Goal: Task Accomplishment & Management: Use online tool/utility

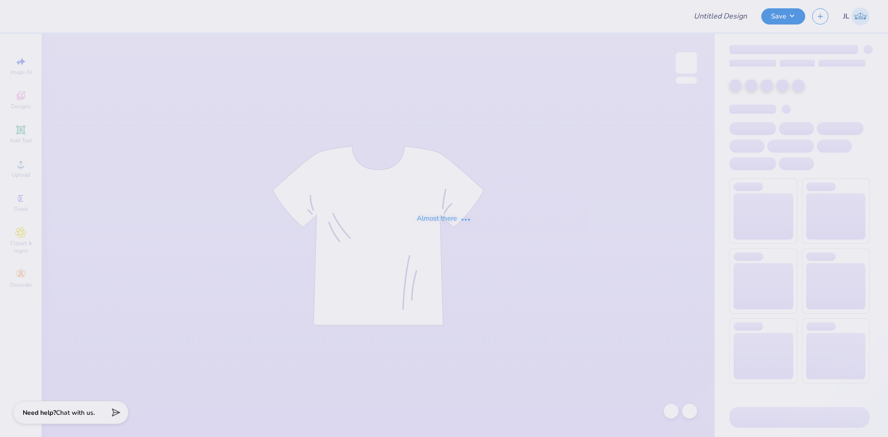
type input "Wellness Society Sweatshirt"
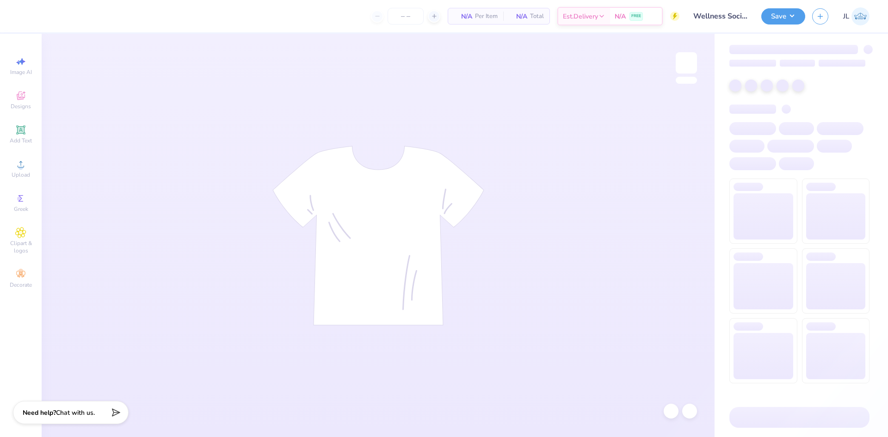
type input "50"
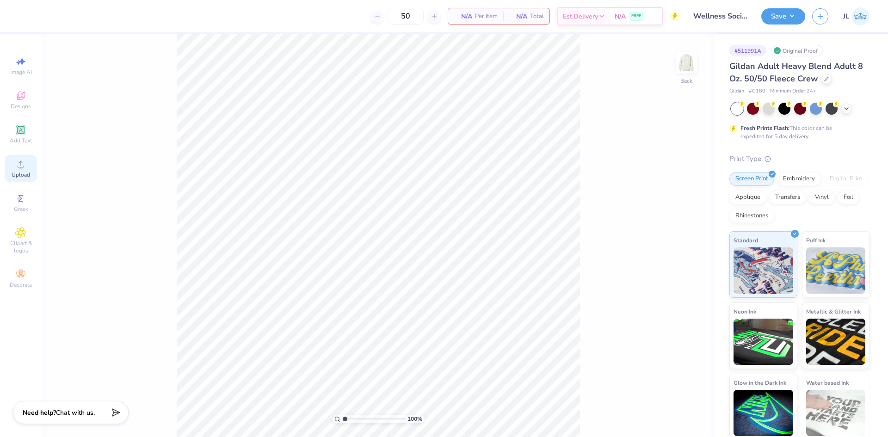
click at [23, 171] on div "Upload" at bounding box center [21, 168] width 32 height 27
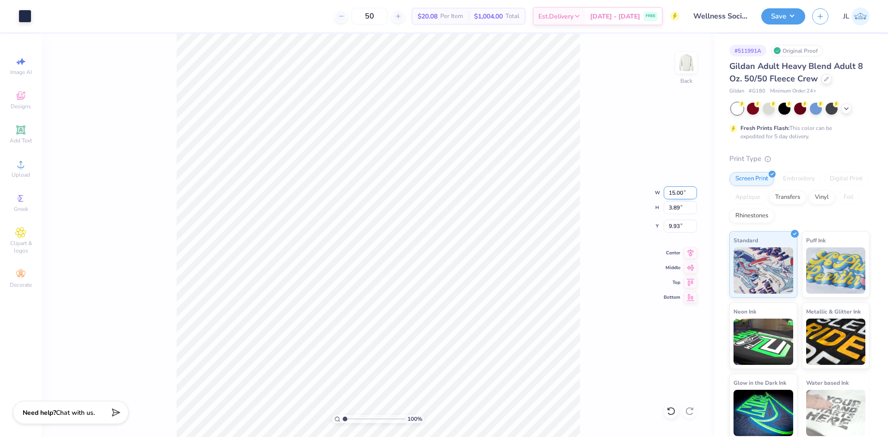
click at [676, 197] on input "15.00" at bounding box center [680, 192] width 33 height 13
type input "12.00"
type input "3.12"
click at [677, 225] on input "10.32" at bounding box center [680, 226] width 33 height 13
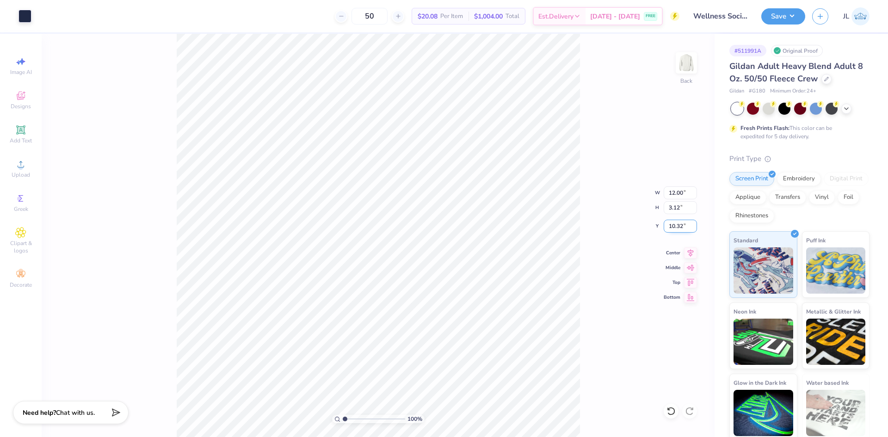
click at [677, 225] on input "10.32" at bounding box center [680, 226] width 33 height 13
type input "3.00"
type input "1"
drag, startPoint x: 345, startPoint y: 419, endPoint x: 335, endPoint y: 420, distance: 9.7
click at [343, 420] on input "range" at bounding box center [374, 419] width 62 height 8
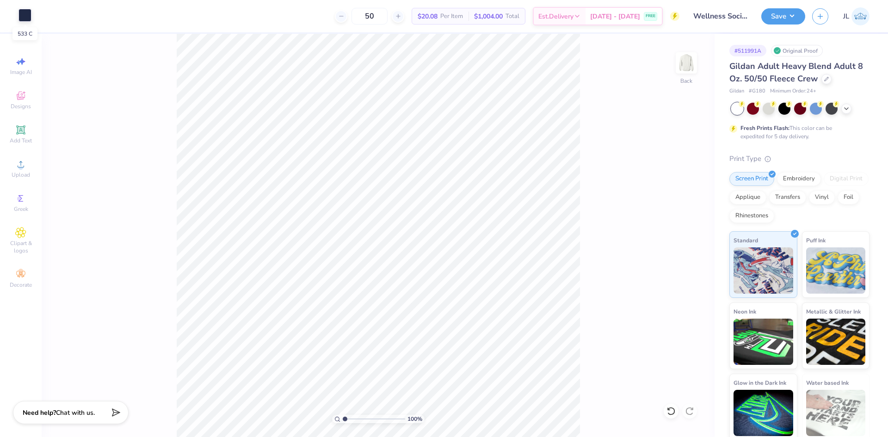
click at [24, 17] on div at bounding box center [25, 15] width 13 height 13
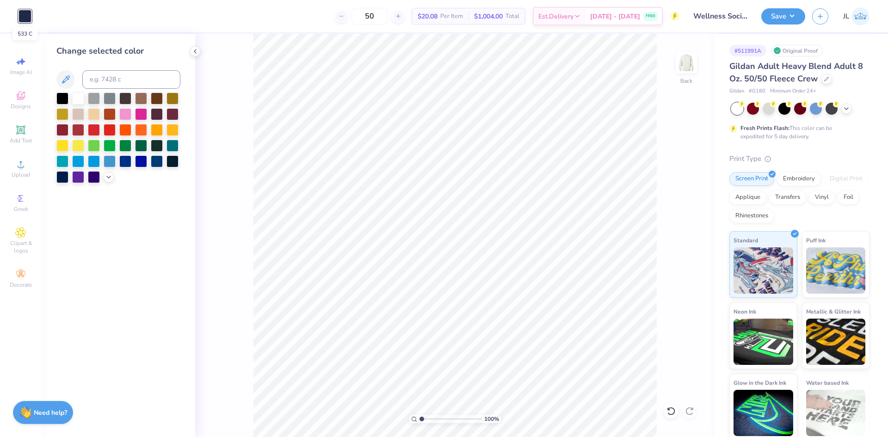
click at [24, 16] on div at bounding box center [25, 16] width 13 height 13
click at [61, 178] on div at bounding box center [62, 176] width 12 height 12
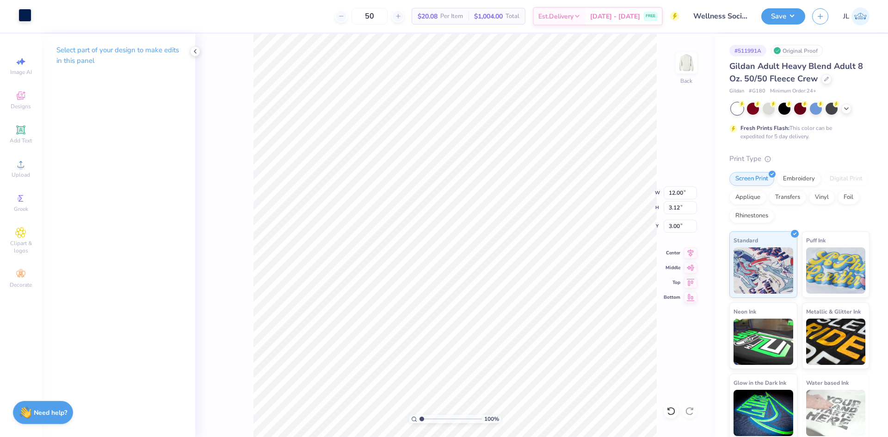
click at [26, 18] on div at bounding box center [25, 15] width 13 height 13
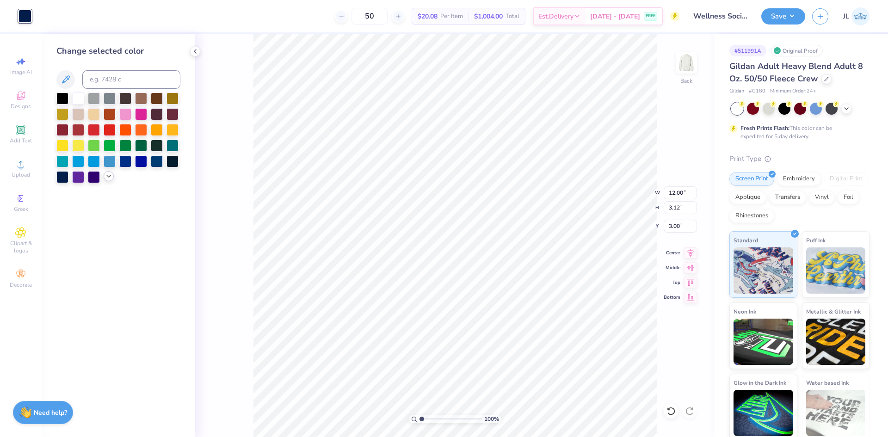
click at [110, 177] on icon at bounding box center [108, 176] width 7 height 7
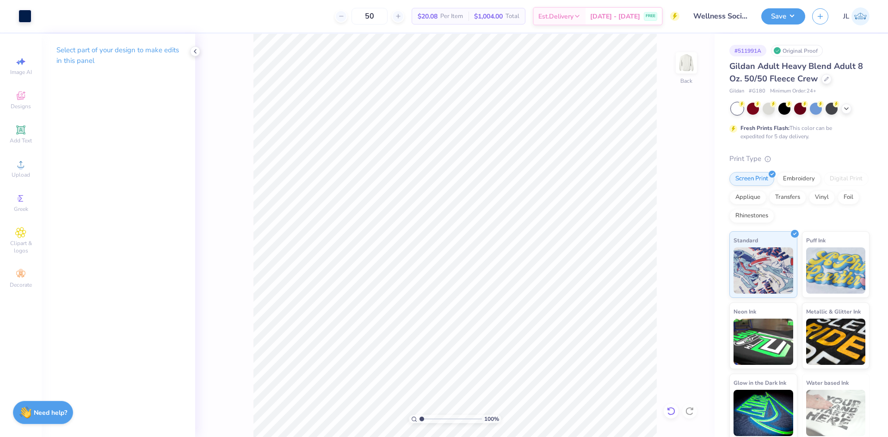
click at [674, 416] on div at bounding box center [671, 411] width 15 height 15
click at [674, 415] on icon at bounding box center [671, 411] width 9 height 9
click at [674, 194] on input "12.00" at bounding box center [680, 192] width 33 height 13
type input "12.00"
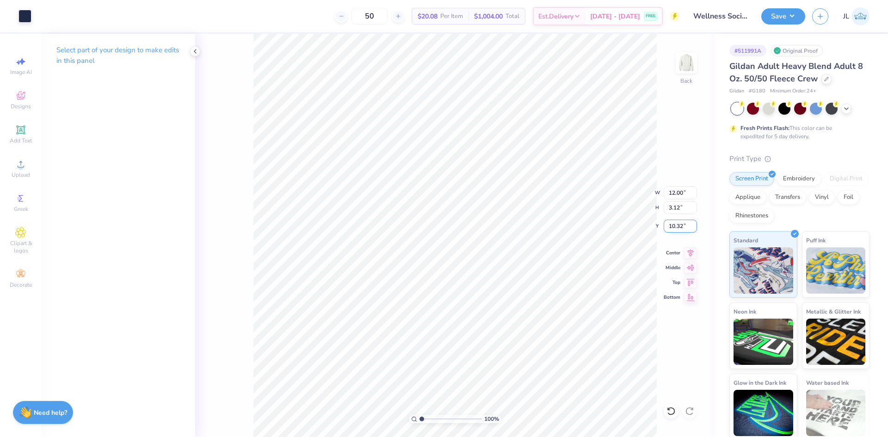
click at [674, 230] on input "10.32" at bounding box center [680, 226] width 33 height 13
type input "3.00"
click at [317, 21] on div "50 $20.08 Per Item $1,004.00 Total Est. Delivery Sep 8 - 11 FREE" at bounding box center [358, 16] width 641 height 32
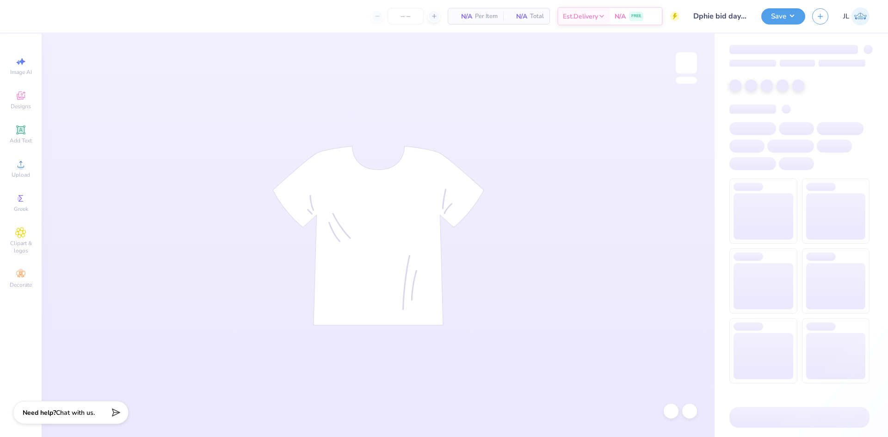
type input "50"
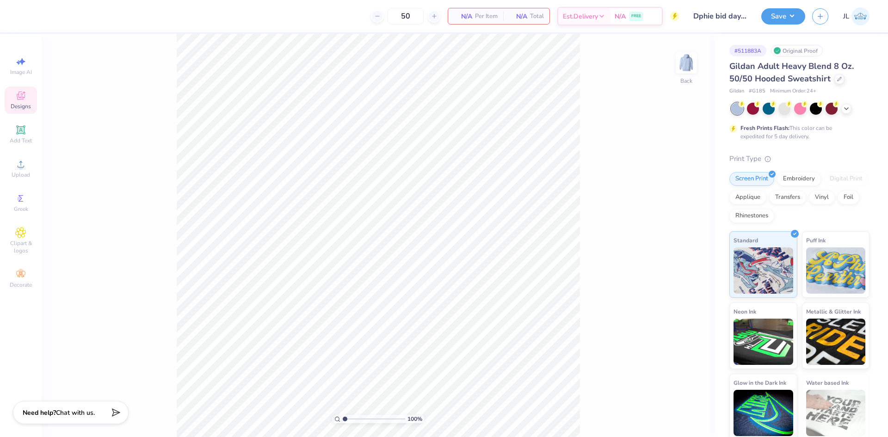
click at [27, 107] on span "Designs" at bounding box center [21, 106] width 20 height 7
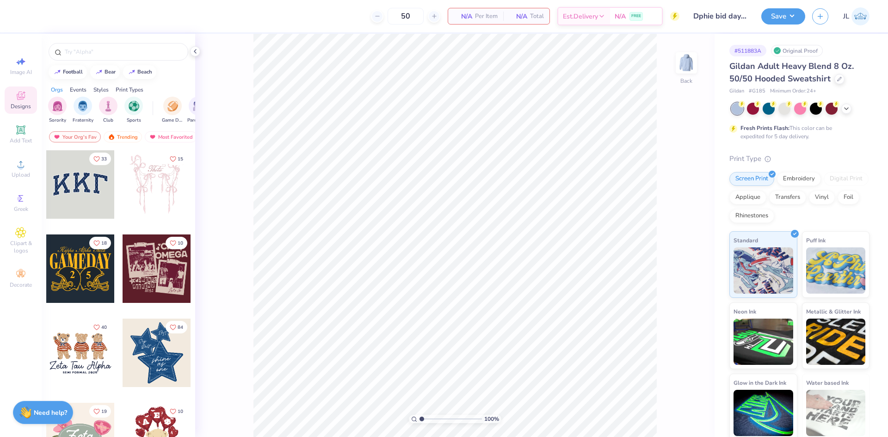
click at [155, 202] on div at bounding box center [157, 184] width 68 height 68
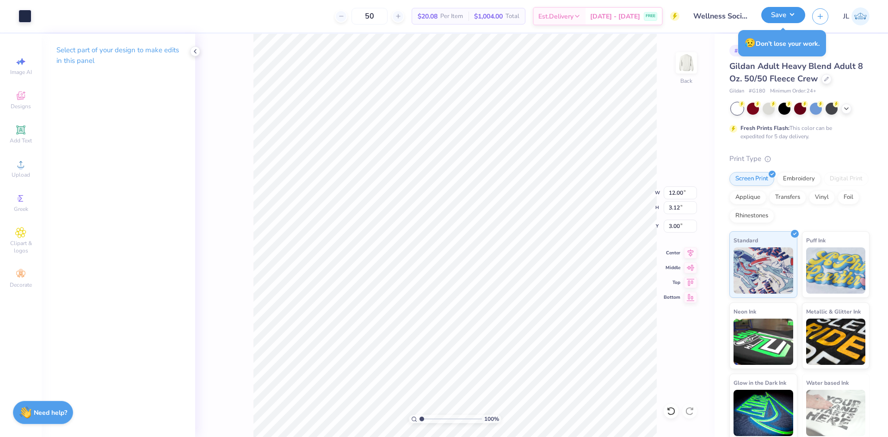
click at [784, 13] on button "Save" at bounding box center [783, 15] width 44 height 16
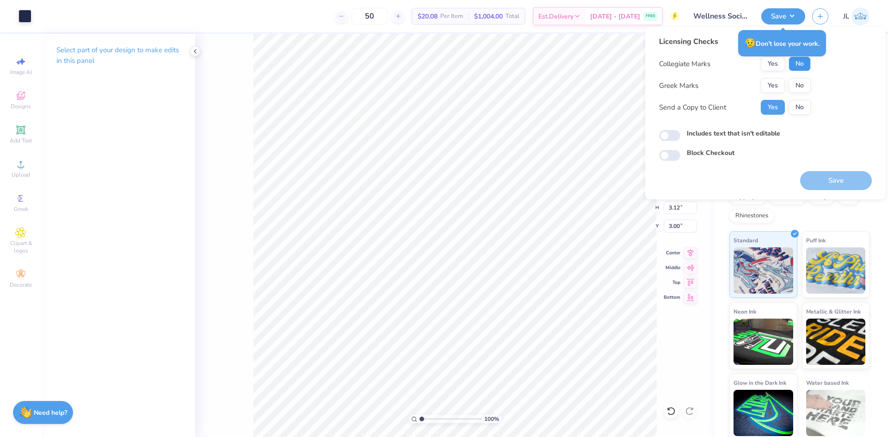
click at [797, 67] on button "No" at bounding box center [800, 63] width 22 height 15
drag, startPoint x: 797, startPoint y: 82, endPoint x: 788, endPoint y: 73, distance: 12.4
click at [797, 82] on button "No" at bounding box center [800, 85] width 22 height 15
click at [834, 184] on button "Save" at bounding box center [836, 180] width 72 height 19
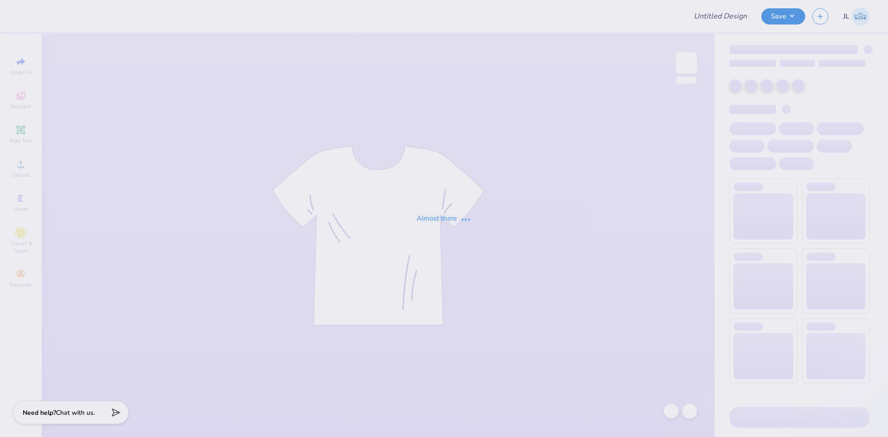
type input "Dphie bid day hoodie"
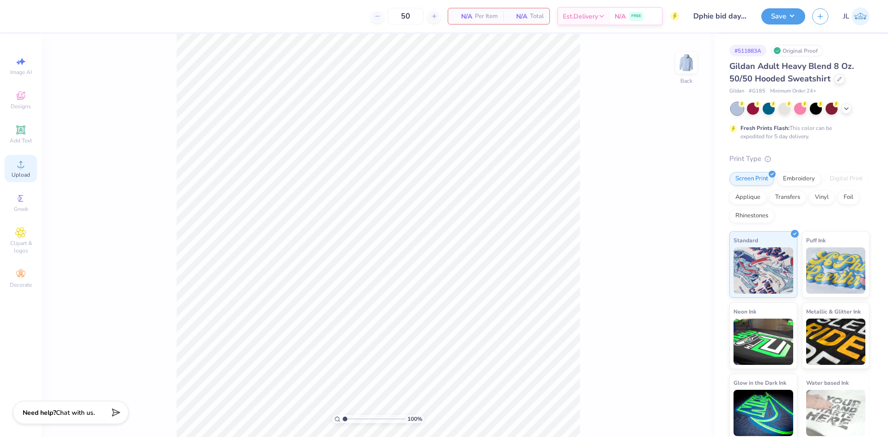
click at [21, 174] on span "Upload" at bounding box center [21, 174] width 19 height 7
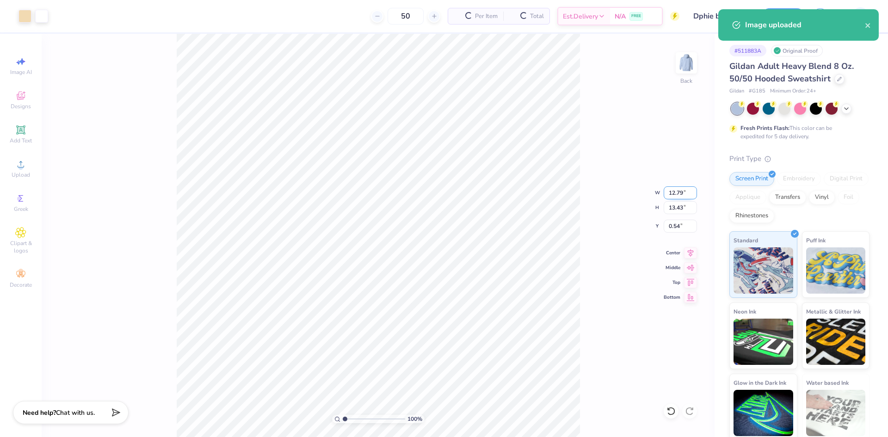
click at [677, 192] on input "12.79" at bounding box center [680, 192] width 33 height 13
type input "3"
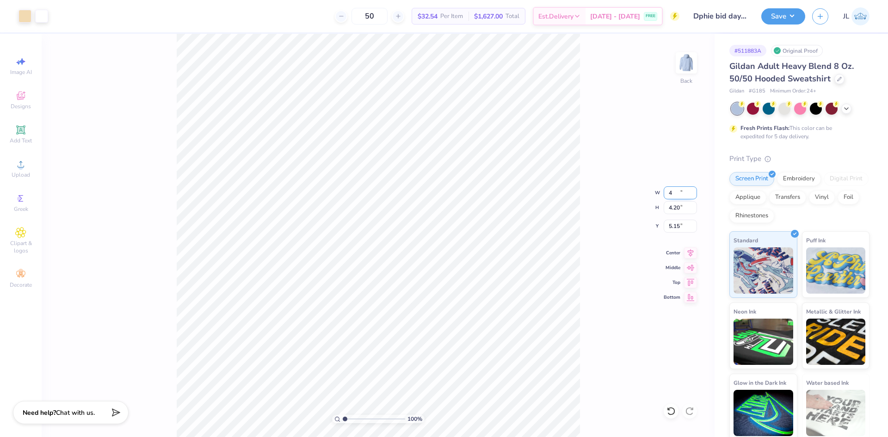
type input "4.00"
type input "4.20"
type input "5.15"
click at [679, 228] on input "5.15" at bounding box center [680, 226] width 33 height 13
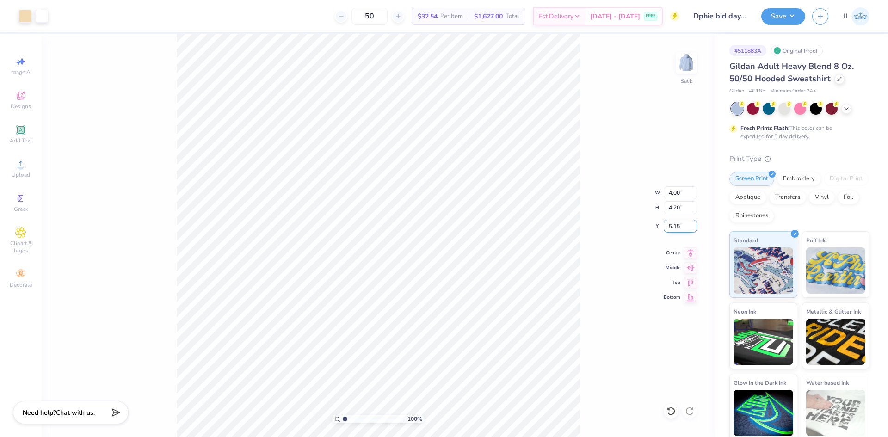
click at [671, 225] on input "5.15" at bounding box center [680, 226] width 33 height 13
type input "3.00"
click at [24, 165] on icon at bounding box center [20, 164] width 11 height 11
type input "15.00"
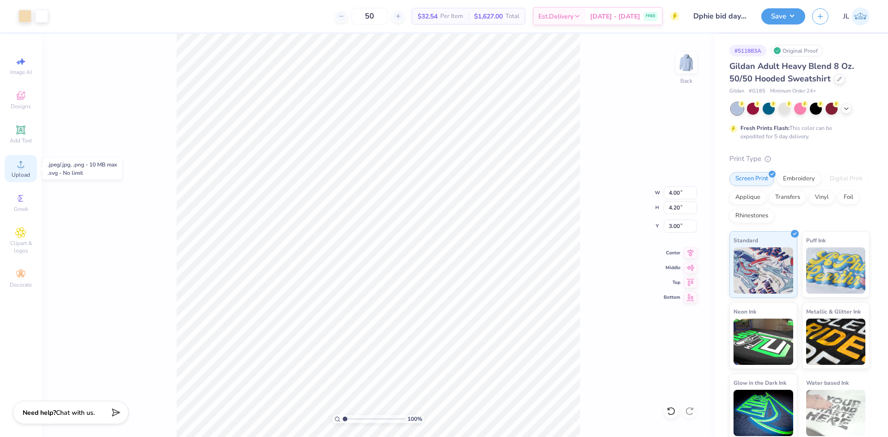
type input "4.83"
type input "4.84"
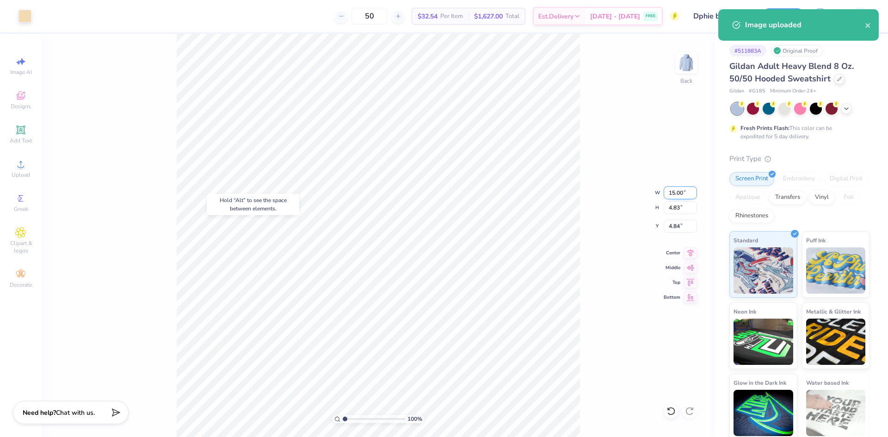
click at [666, 193] on input "15.00" at bounding box center [680, 192] width 33 height 13
click at [674, 193] on input "15.00" at bounding box center [680, 192] width 33 height 13
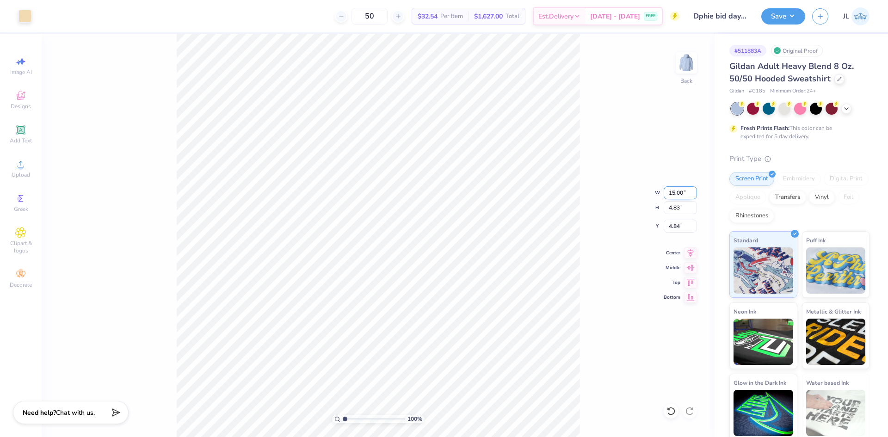
click at [676, 194] on input "15.00" at bounding box center [680, 192] width 33 height 13
type input "6.00"
type input "1.93"
type input "6.28"
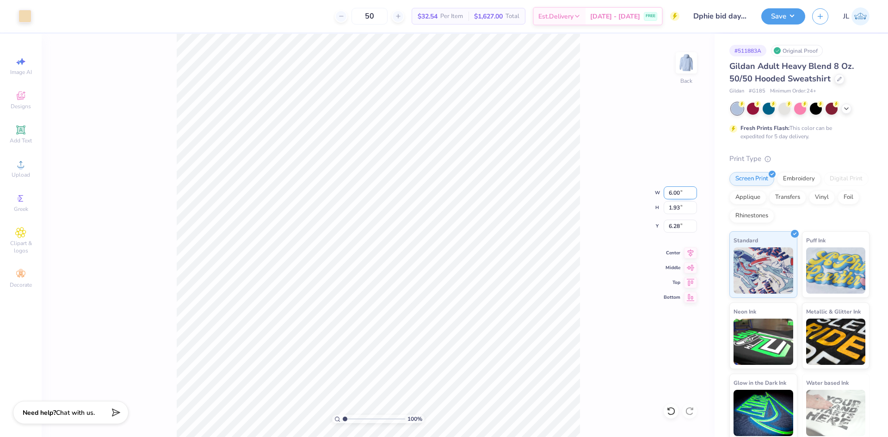
click at [675, 196] on input "6.00" at bounding box center [680, 192] width 33 height 13
type input "8.00"
type input "2.57"
type input "5.96"
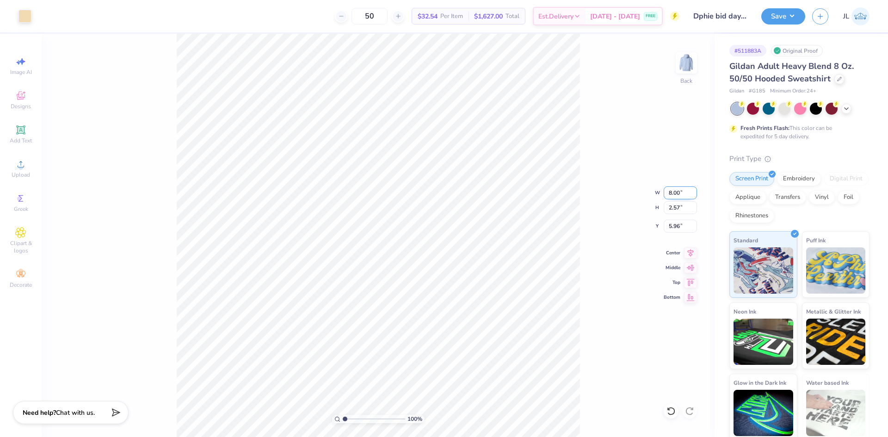
click at [674, 194] on input "8.00" at bounding box center [680, 192] width 33 height 13
type input "5.00"
type input "1.61"
type input "12.15"
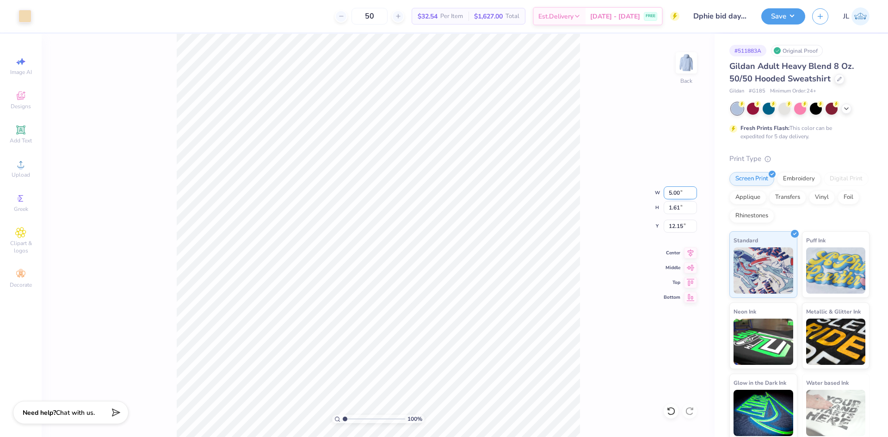
click at [671, 195] on input "5.00" at bounding box center [680, 192] width 33 height 13
type input "6.00"
type input "1.93"
type input "12.07"
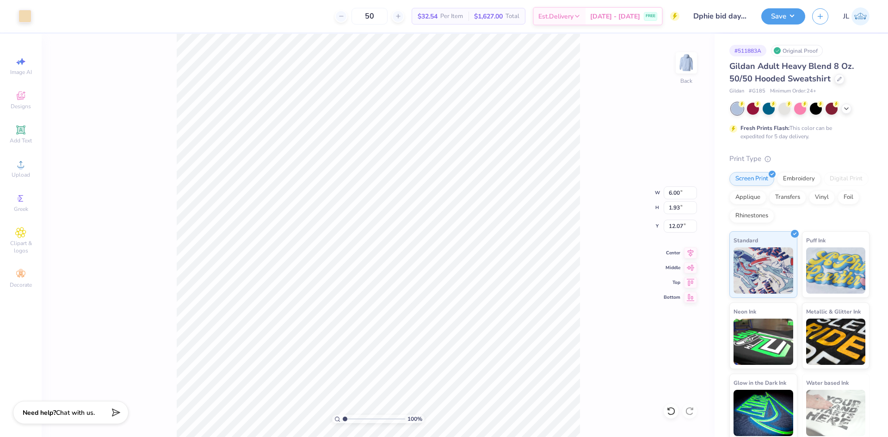
type input "4.00"
type input "4.20"
type input "3.00"
type input "6.00"
type input "1.93"
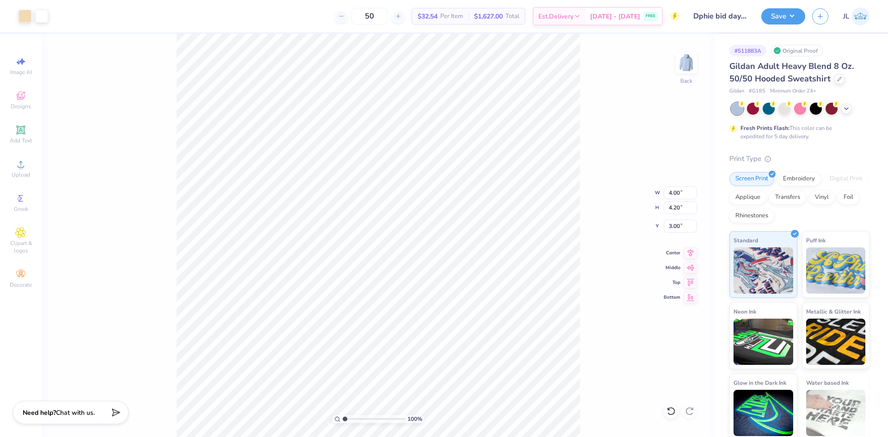
type input "12.07"
type input "13.61"
type input "11.00"
type input "3.00"
type input "6.00"
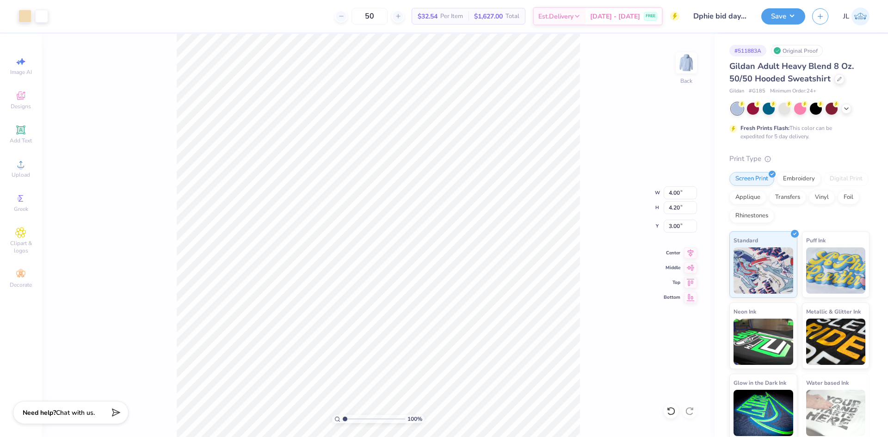
type input "1.93"
type input "12.07"
type input "13.61"
type input "11.00"
type input "3.00"
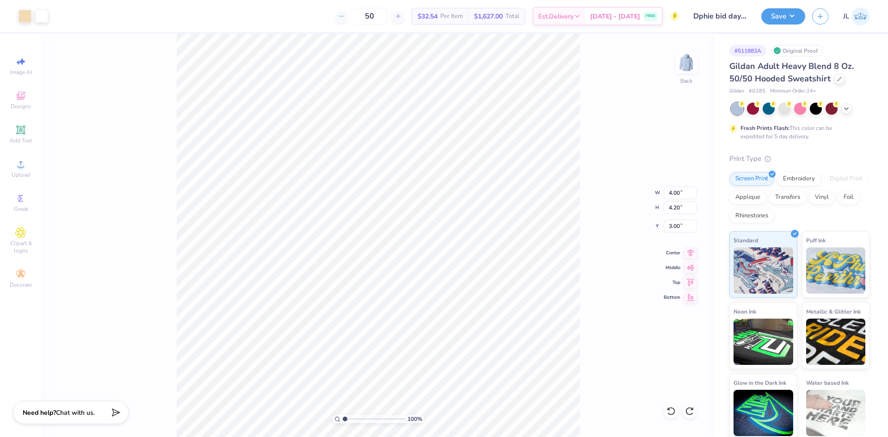
type input "6.00"
type input "1.93"
type input "12.07"
type input "4.00"
type input "4.20"
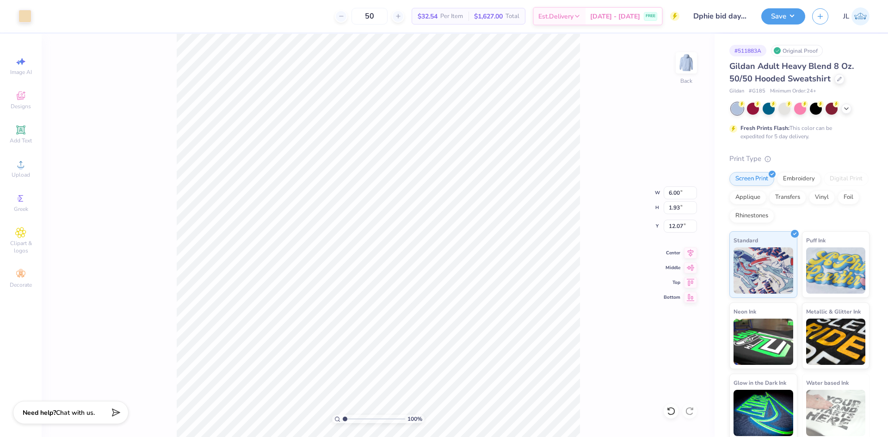
type input "3.00"
type input "12.97"
type input "11.00"
click at [486, 333] on li "Group" at bounding box center [485, 336] width 73 height 18
type input "2.96"
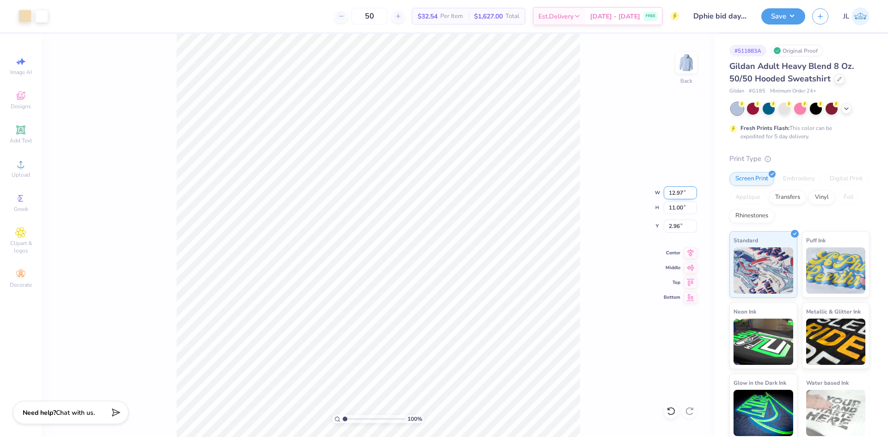
click at [669, 191] on input "12.97" at bounding box center [680, 192] width 33 height 13
type input "12.00"
type input "10.18"
type input "3.38"
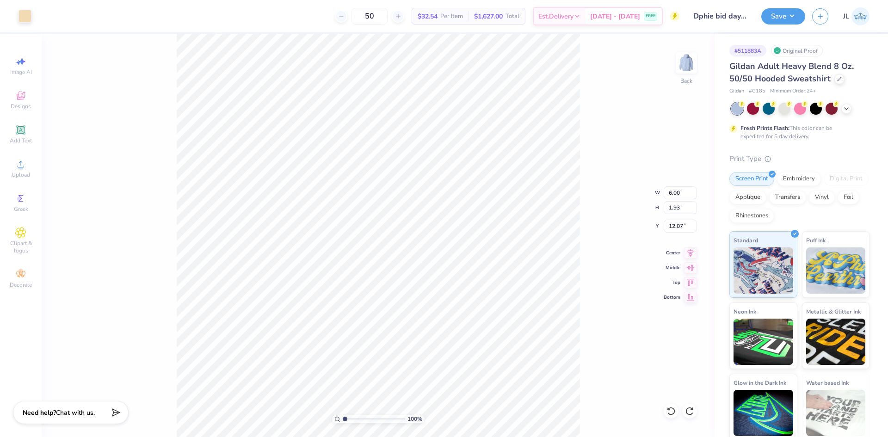
type input "4.00"
type input "4.20"
type input "3.00"
type input "12.69"
type input "11.00"
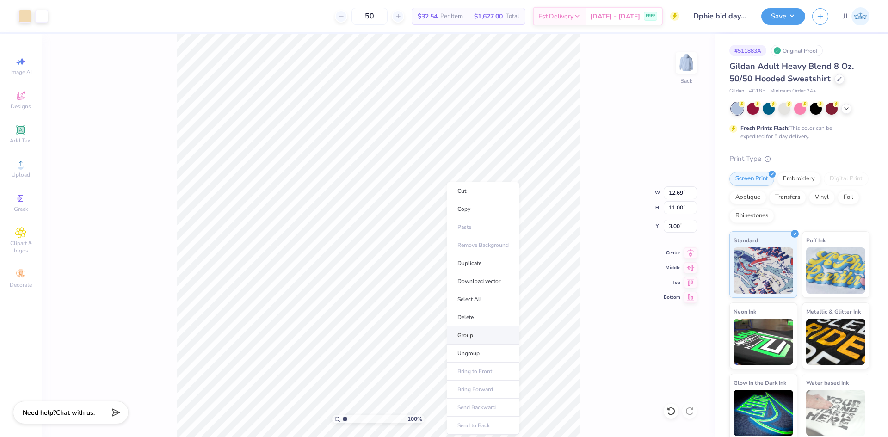
click at [473, 334] on li "Group" at bounding box center [483, 336] width 73 height 18
type input "2.96"
type input "6.00"
type input "1.93"
type input "12.07"
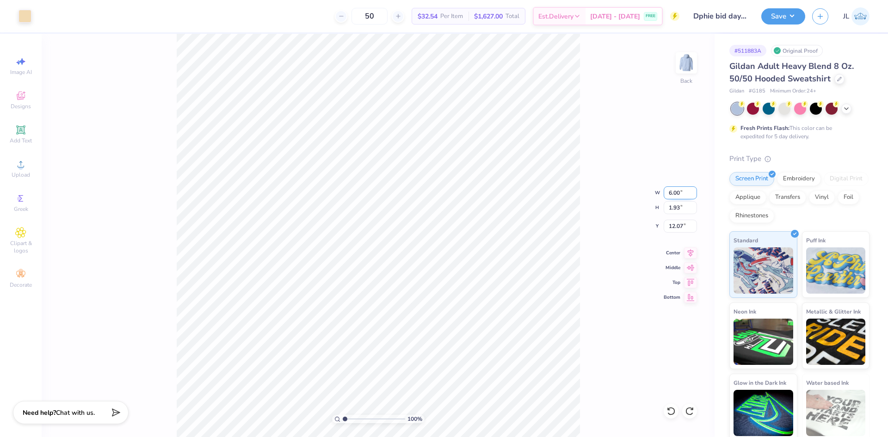
click at [674, 196] on input "6.00" at bounding box center [680, 192] width 33 height 13
type input "5.00"
type input "1.61"
type input "12.23"
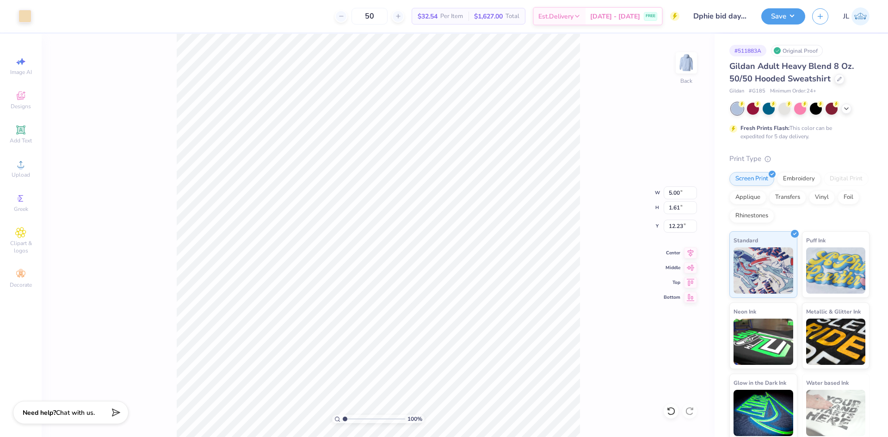
type input "12.39"
type input "4.00"
type input "4.20"
type input "3.00"
type input "11.87"
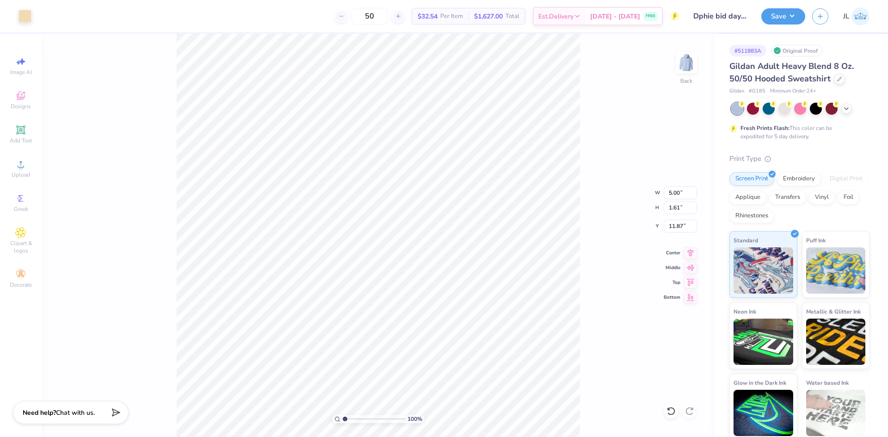
type input "11.69"
type input "10.47"
type input "3.00"
click at [670, 196] on input "11.69" at bounding box center [680, 192] width 33 height 13
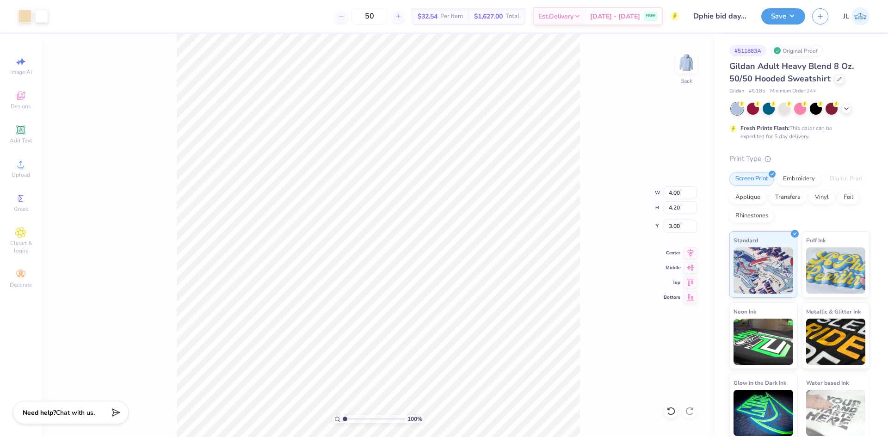
type input "11.69"
type input "10.47"
type input "5.54"
type input "1.78"
type input "11.69"
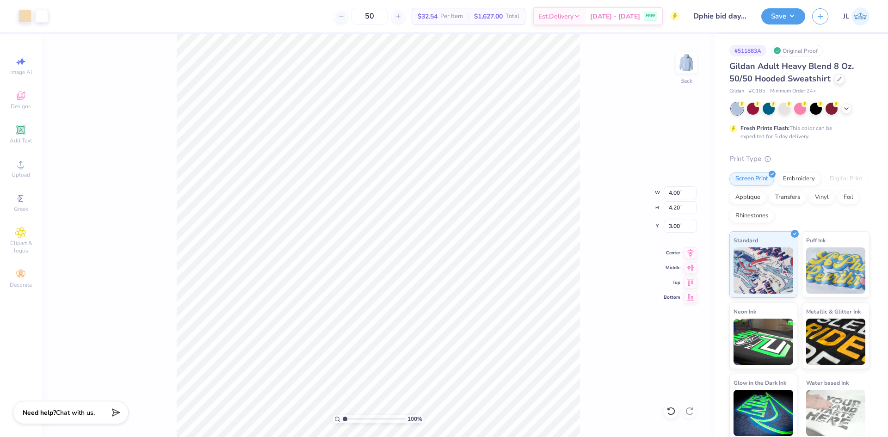
type input "12.23"
type input "10.47"
type input "6.09"
type input "1.96"
type input "11.51"
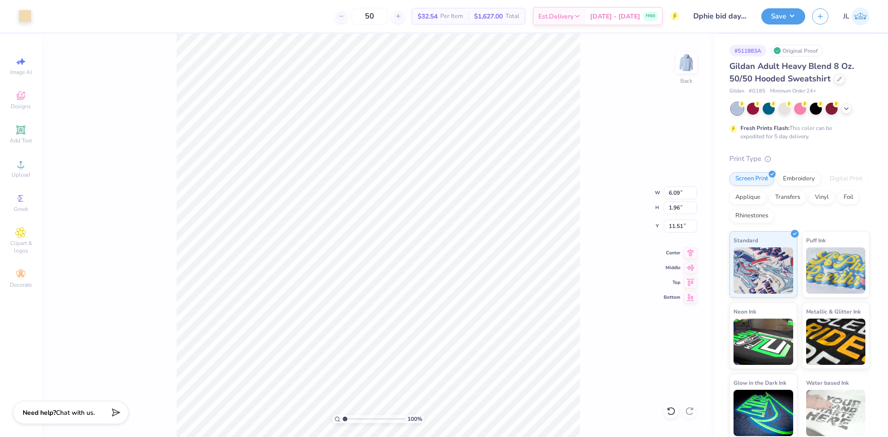
type input "12.78"
type input "10.47"
type input "3.00"
type input "13.02"
type input "7.88"
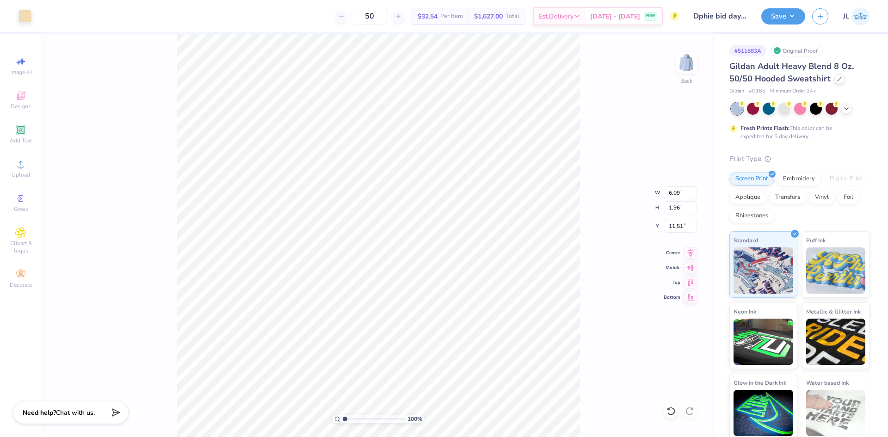
type input "5.57"
type input "1.79"
type input "11.68"
type input "12.47"
type input "7.85"
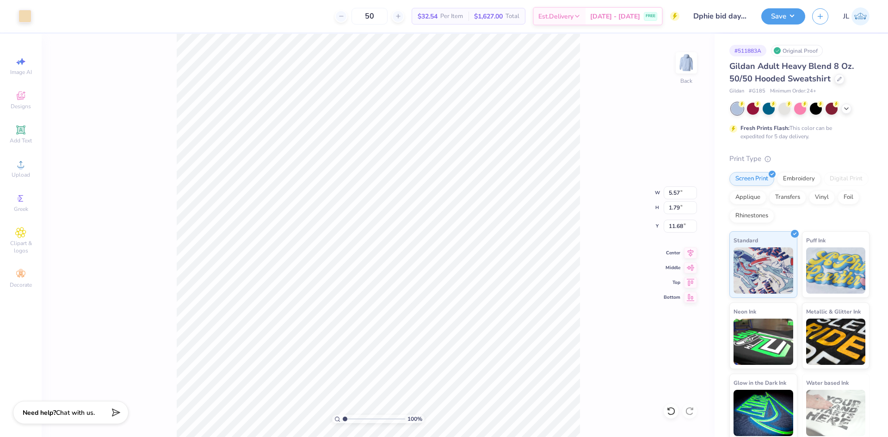
type input "5.62"
type input "6.06"
type input "1.95"
type input "11.52"
type input "12.96"
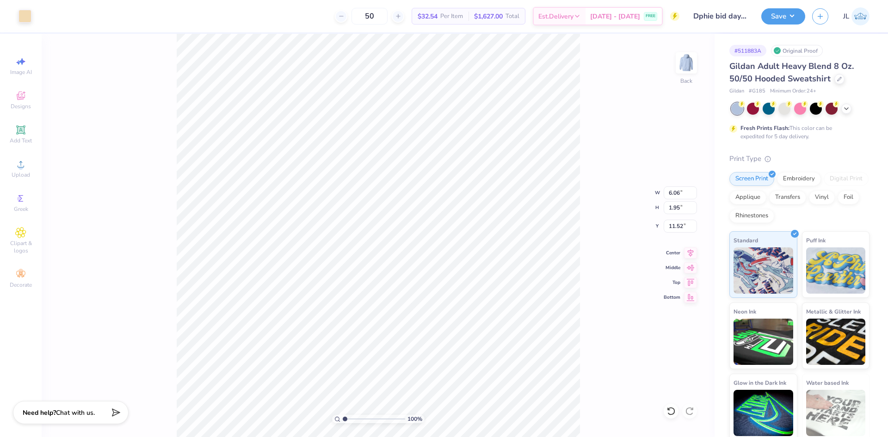
type input "7.85"
type input "5.62"
type input "5.45"
type input "1.75"
type input "11.72"
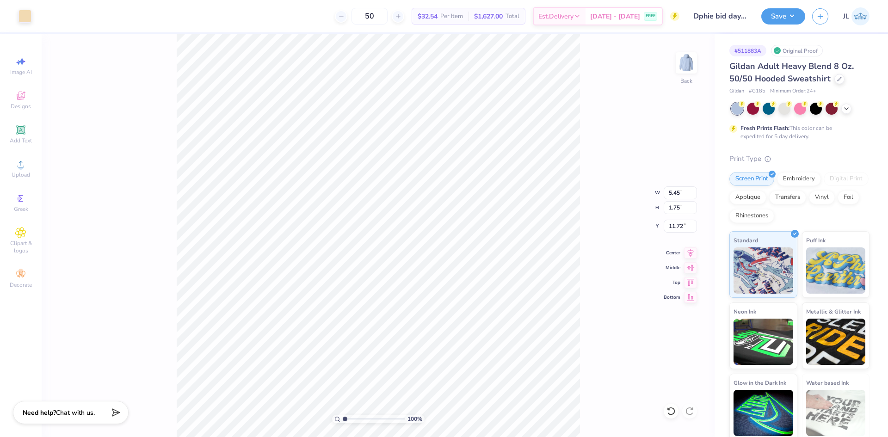
type input "1.39"
type input "1.54"
type input "5.62"
type input "12.35"
type input "7.85"
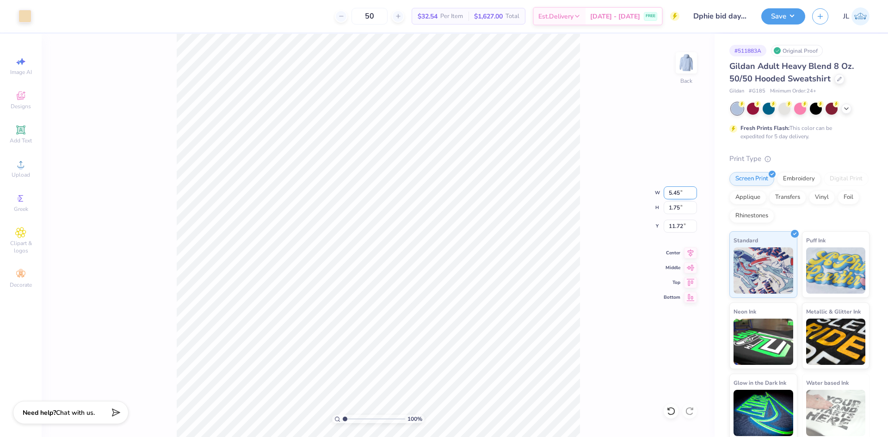
drag, startPoint x: 674, startPoint y: 192, endPoint x: 679, endPoint y: 192, distance: 4.6
click at [679, 192] on input "5.45" at bounding box center [680, 192] width 33 height 13
type input "5.50"
type input "1.77"
type input "11.71"
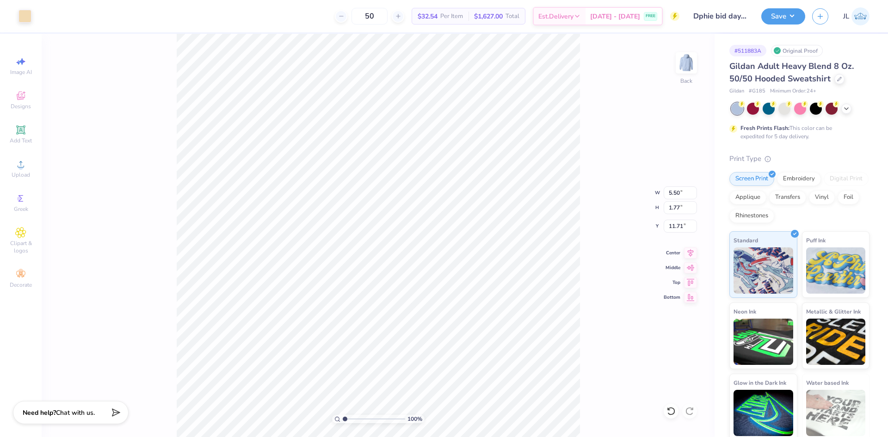
type input "12.37"
type input "7.86"
type input "5.62"
type input "11.35"
type input "11.31"
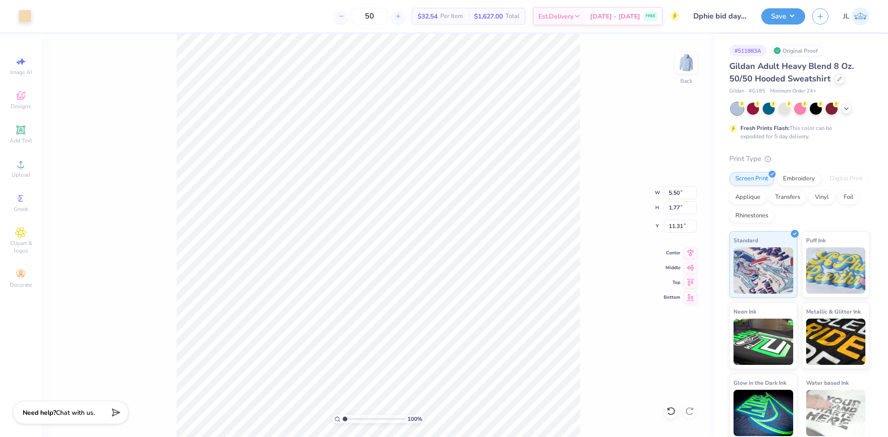
type input "11.59"
click at [677, 195] on input "4.00" at bounding box center [680, 192] width 33 height 13
type input "3.00"
type input "3.15"
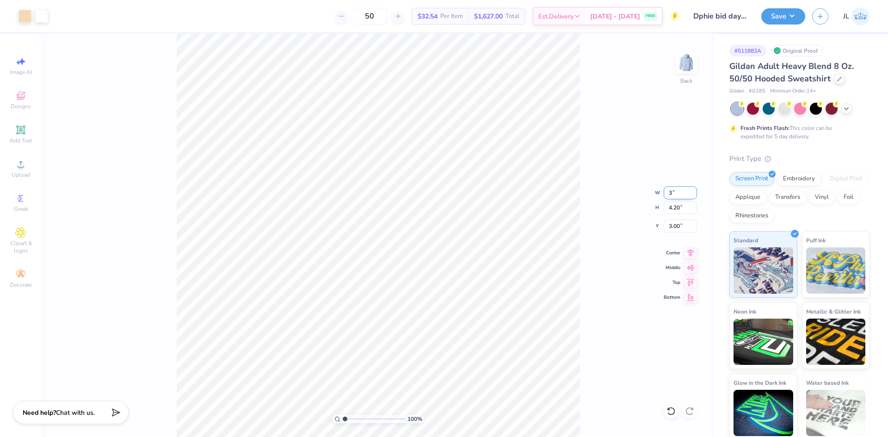
type input "3.53"
click at [586, 204] on div "100 % Back W 3.00 3.00 " H 3.15 3.15 " Y 3.53 3.53 " Center Middle Top Bottom" at bounding box center [378, 235] width 673 height 403
click at [680, 193] on input "5.50" at bounding box center [680, 192] width 33 height 13
click at [674, 192] on input "5.50" at bounding box center [680, 192] width 33 height 13
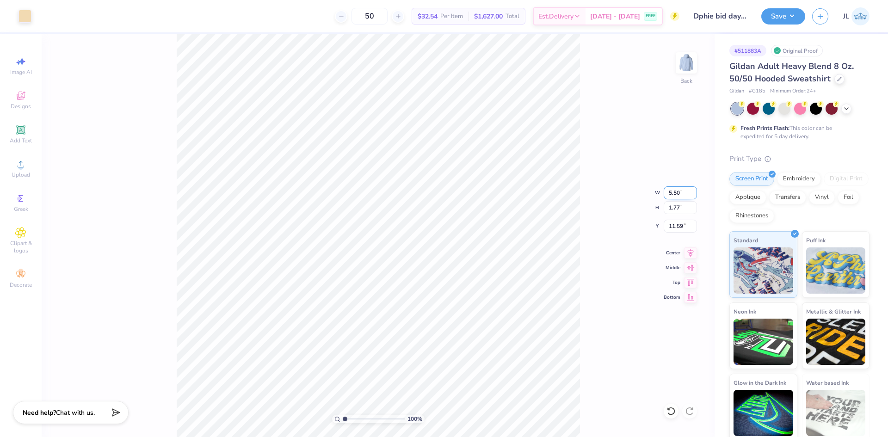
click at [674, 192] on input "5.50" at bounding box center [680, 192] width 33 height 13
type input "6.00"
type input "1.93"
type input "11.51"
click at [676, 226] on input "3.53" at bounding box center [680, 226] width 33 height 13
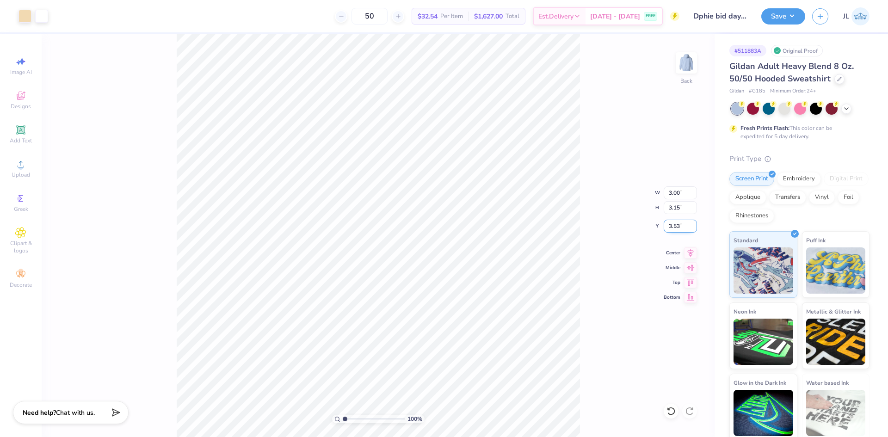
click at [676, 226] on input "3.53" at bounding box center [680, 226] width 33 height 13
type input "3.00"
type input "6.00"
type input "1.93"
click at [677, 228] on input "11.51" at bounding box center [680, 226] width 33 height 13
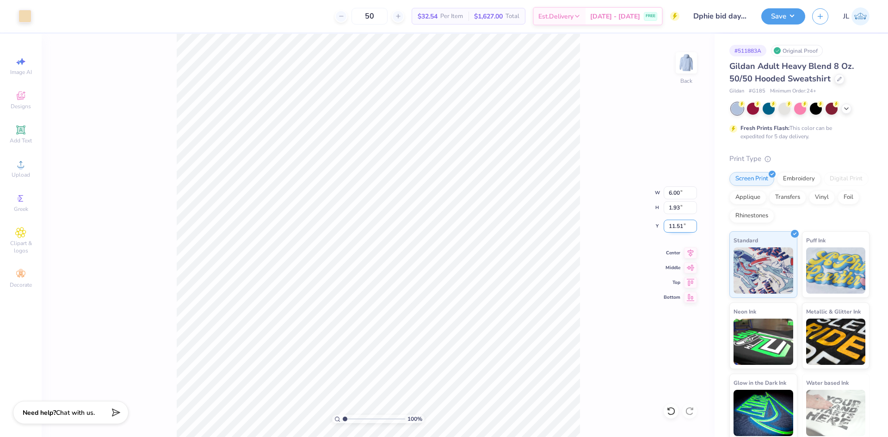
click at [677, 228] on input "11.51" at bounding box center [680, 226] width 33 height 13
type input "11.00"
type input "11.08"
click at [348, 419] on input "range" at bounding box center [374, 419] width 62 height 8
click at [490, 307] on li "Group" at bounding box center [488, 310] width 73 height 18
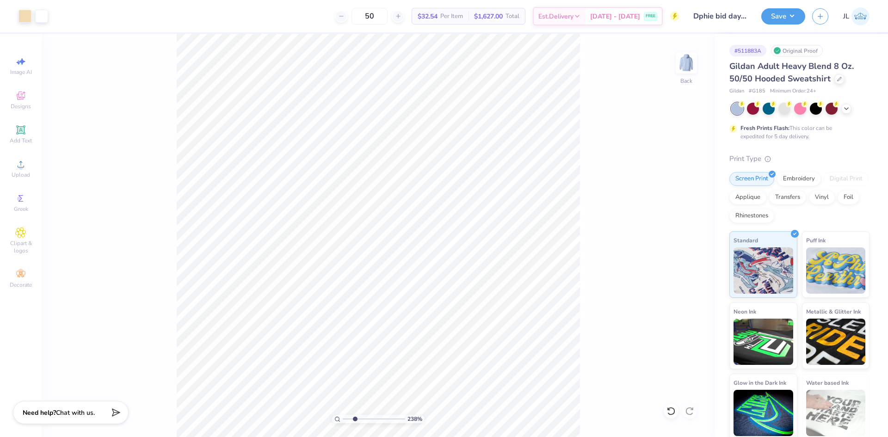
drag, startPoint x: 348, startPoint y: 417, endPoint x: 355, endPoint y: 415, distance: 7.6
click at [355, 415] on input "range" at bounding box center [374, 419] width 62 height 8
drag, startPoint x: 352, startPoint y: 420, endPoint x: 325, endPoint y: 415, distance: 27.2
type input "1"
click at [343, 415] on input "range" at bounding box center [374, 419] width 62 height 8
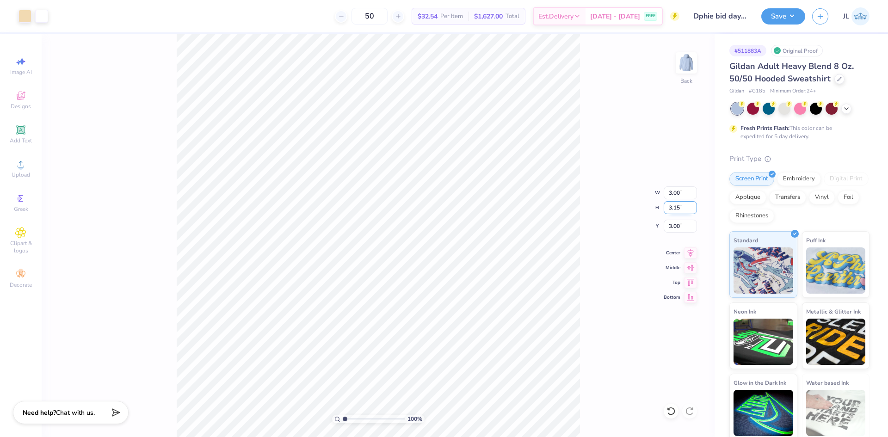
click at [676, 211] on input "3.15" at bounding box center [680, 207] width 33 height 13
type input "4"
type input "3.81"
type input "4.00"
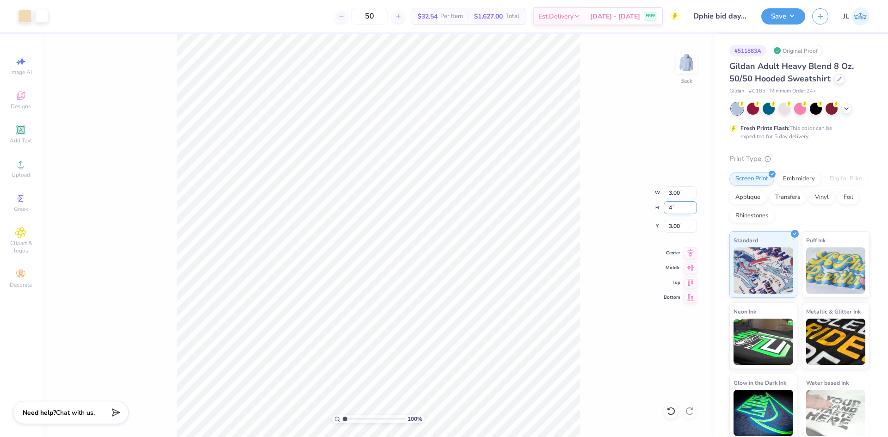
type input "2.57"
click at [674, 225] on input "2.57" at bounding box center [680, 226] width 33 height 13
type input "3.00"
drag, startPoint x: 680, startPoint y: 192, endPoint x: 674, endPoint y: 193, distance: 5.6
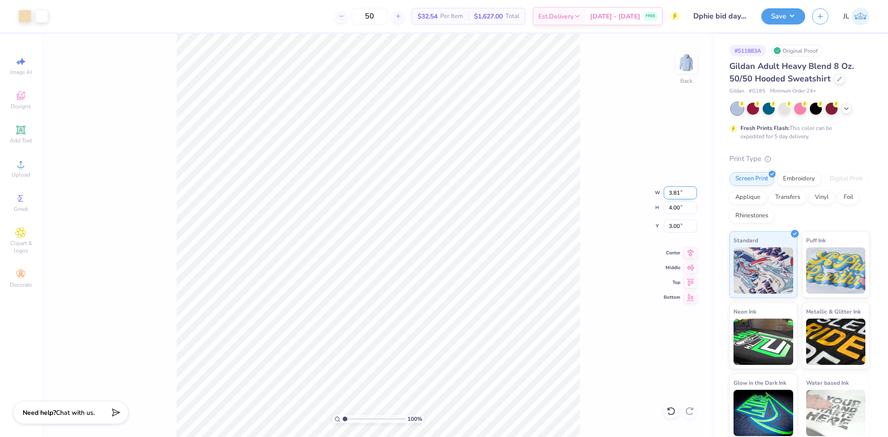
click at [674, 193] on input "3.81" at bounding box center [680, 192] width 33 height 13
type input "3.00"
type input "3.15"
type input "3.43"
type input "12.00"
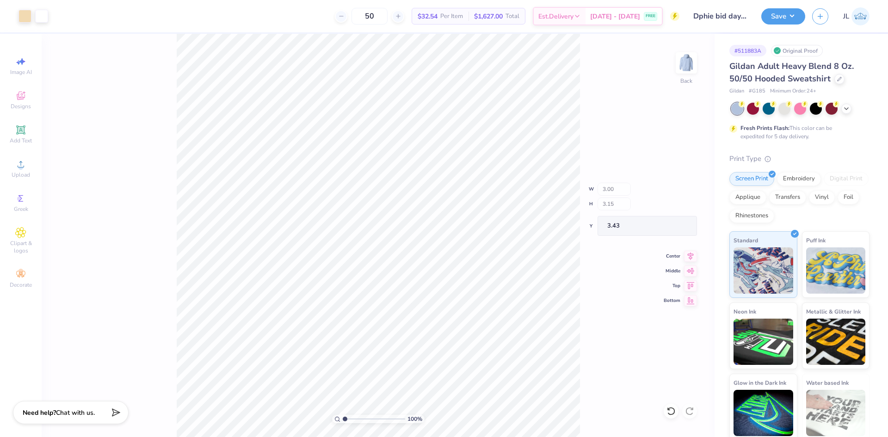
type input "9.51"
click at [466, 331] on li "Group" at bounding box center [471, 336] width 73 height 18
click at [415, 354] on li "Ungroup" at bounding box center [404, 354] width 73 height 18
type input "1"
drag, startPoint x: 346, startPoint y: 417, endPoint x: 333, endPoint y: 415, distance: 12.6
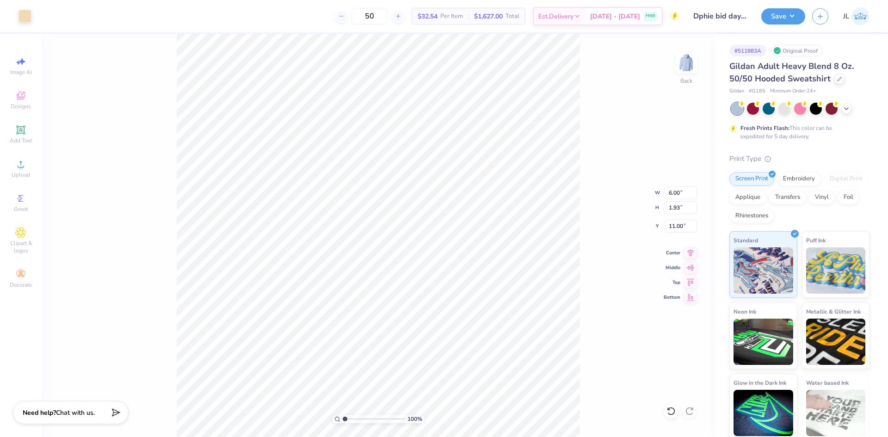
click at [343, 416] on input "range" at bounding box center [374, 419] width 62 height 8
click at [677, 228] on input "3.43" at bounding box center [680, 226] width 33 height 13
type input "3.00"
type input "6.00"
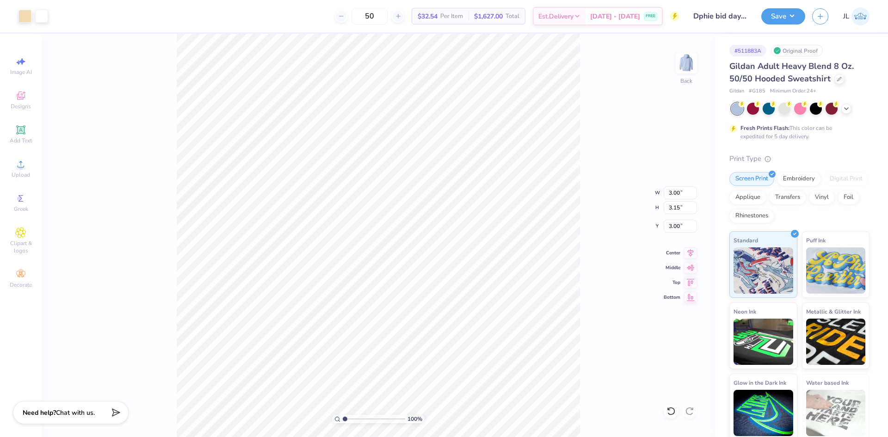
type input "1.93"
type input "11.00"
click at [451, 334] on li "Group" at bounding box center [461, 336] width 73 height 18
drag, startPoint x: 346, startPoint y: 418, endPoint x: 337, endPoint y: 409, distance: 12.4
click at [343, 415] on input "range" at bounding box center [374, 419] width 62 height 8
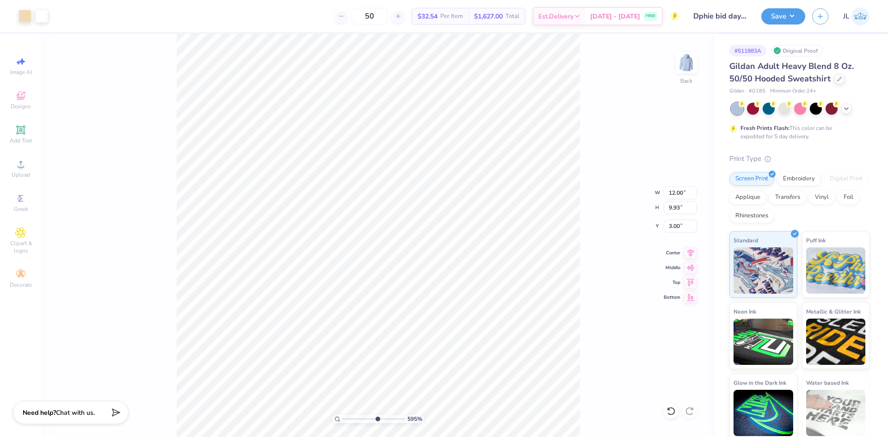
drag, startPoint x: 371, startPoint y: 420, endPoint x: 378, endPoint y: 415, distance: 8.7
click at [377, 419] on input "range" at bounding box center [374, 419] width 62 height 8
drag, startPoint x: 369, startPoint y: 422, endPoint x: 335, endPoint y: 415, distance: 34.9
click at [343, 419] on input "range" at bounding box center [374, 419] width 62 height 8
click at [328, 12] on div "50 $32.54 Per Item $1,627.00 Total Est. Delivery Sep 8 - 11 FREE" at bounding box center [367, 16] width 625 height 32
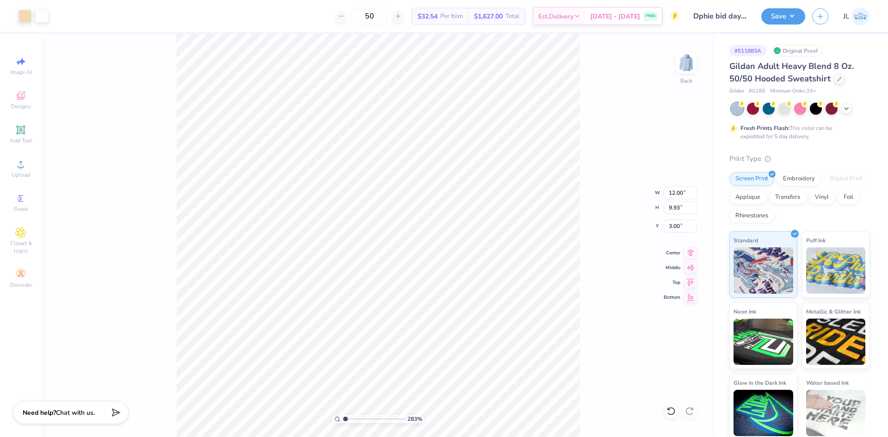
type input "1"
drag, startPoint x: 346, startPoint y: 417, endPoint x: 328, endPoint y: 406, distance: 20.9
click at [343, 415] on input "range" at bounding box center [374, 419] width 62 height 8
click at [681, 193] on input "12.00" at bounding box center [680, 192] width 33 height 13
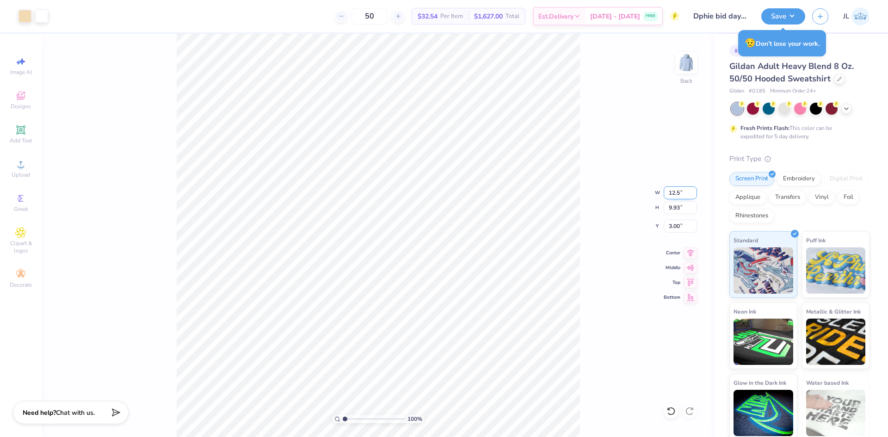
type input "12.50"
type input "10.35"
type input "2.79"
click at [586, 168] on div "100 % Back W 12.50 12.50 " H 10.35 10.35 " Y 2.79 2.79 " Center Middle Top Bott…" at bounding box center [378, 235] width 673 height 403
click at [671, 225] on input "2.79" at bounding box center [680, 226] width 33 height 13
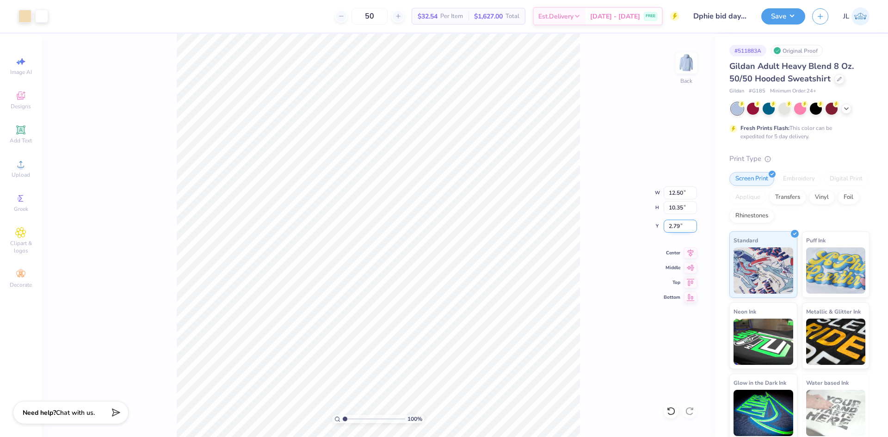
click at [671, 225] on input "2.79" at bounding box center [680, 226] width 33 height 13
type input "3.00"
click at [595, 254] on div "100 % Back W 12.50 12.50 " H 10.35 10.35 " Y 3.00 3.00 " Center Middle Top Bott…" at bounding box center [378, 235] width 673 height 403
click at [797, 11] on button "Save" at bounding box center [783, 15] width 44 height 16
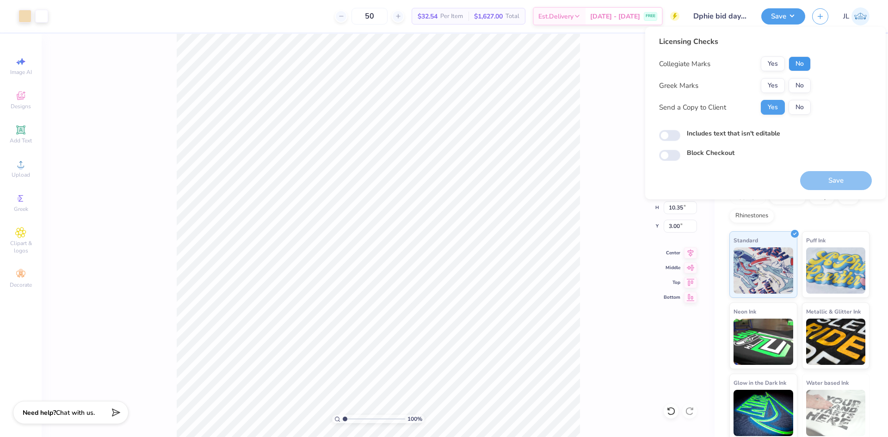
click at [804, 59] on button "No" at bounding box center [800, 63] width 22 height 15
click at [772, 88] on button "Yes" at bounding box center [773, 85] width 24 height 15
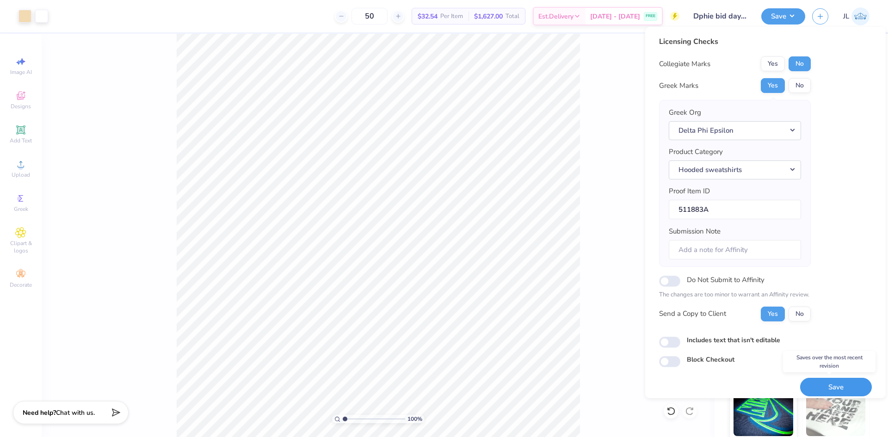
click at [823, 388] on button "Save" at bounding box center [836, 387] width 72 height 19
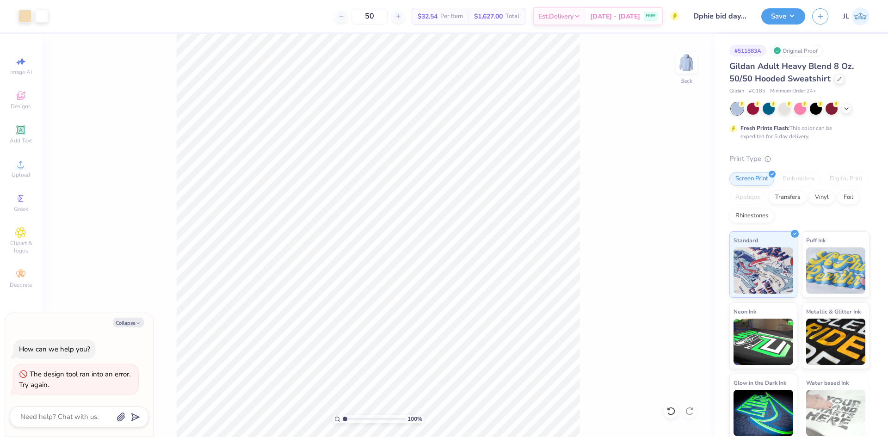
type textarea "x"
click at [460, 273] on li "Download vector" at bounding box center [458, 271] width 73 height 18
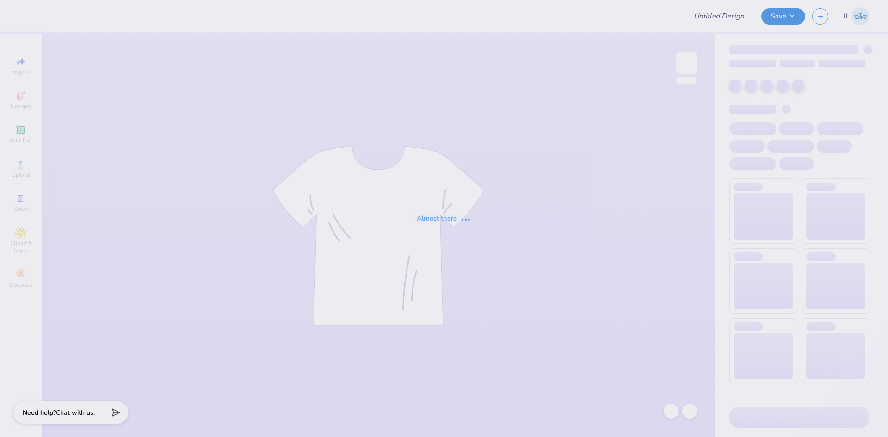
type input "Dphie bid day hoodie"
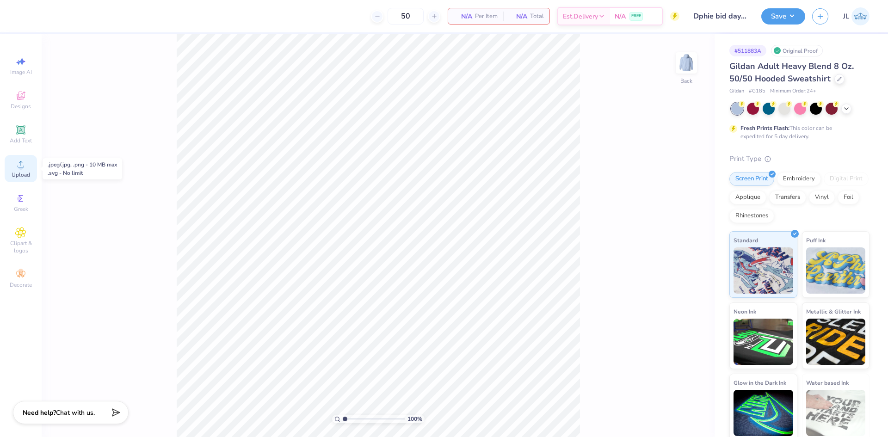
click at [24, 171] on span "Upload" at bounding box center [21, 174] width 19 height 7
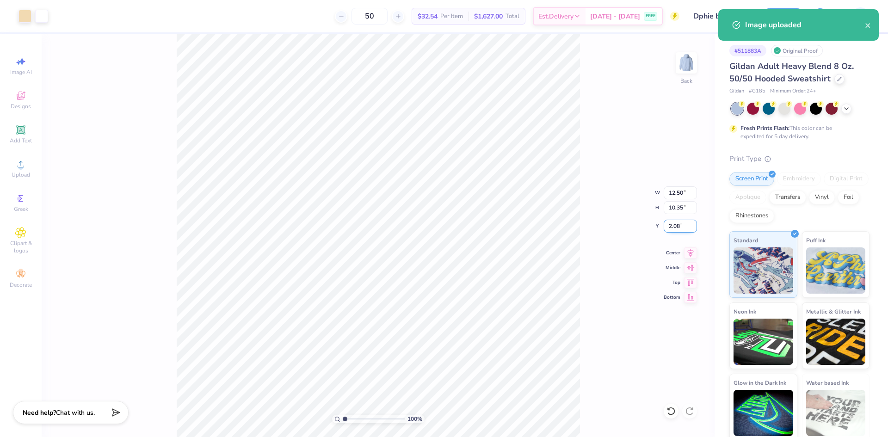
click at [678, 227] on input "2.08" at bounding box center [680, 226] width 33 height 13
type input "3.00"
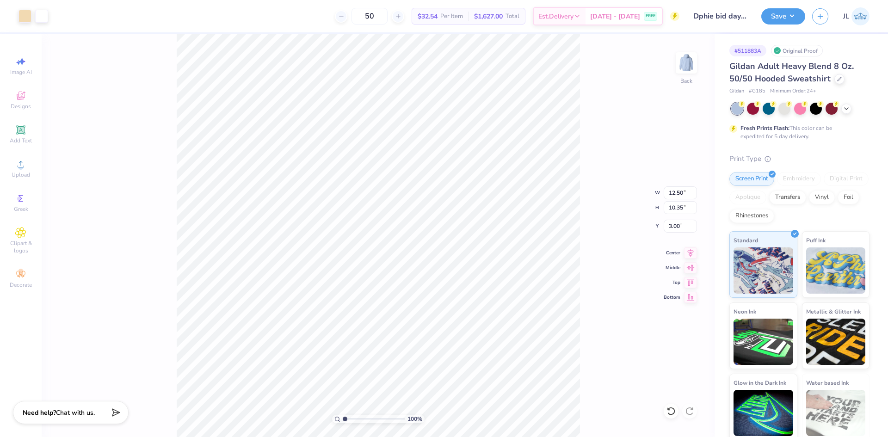
click at [588, 164] on div "100 % Back W 12.50 12.50 " H 10.35 10.35 " Y 3.00 3.00 " Center Middle Top Bott…" at bounding box center [378, 235] width 673 height 403
click at [802, 14] on button "Save" at bounding box center [783, 15] width 44 height 16
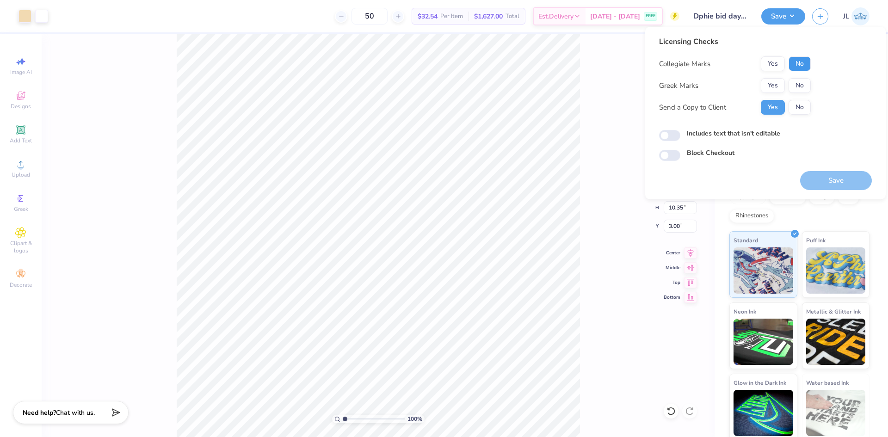
click at [802, 64] on button "No" at bounding box center [800, 63] width 22 height 15
click at [781, 80] on button "Yes" at bounding box center [773, 85] width 24 height 15
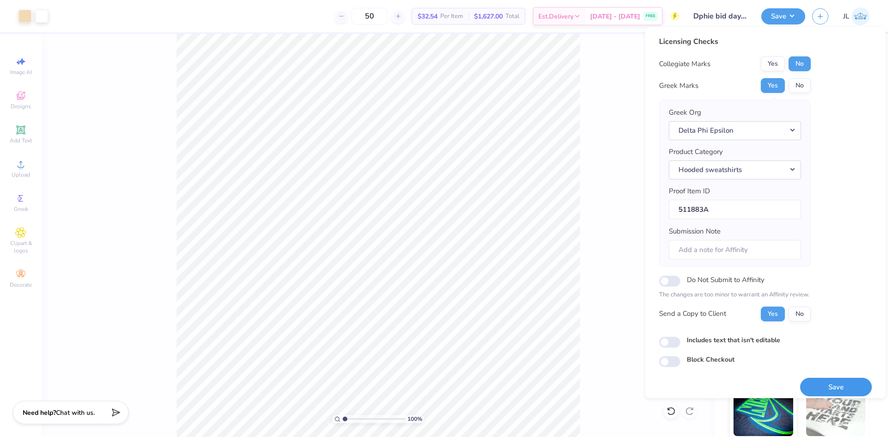
click at [844, 383] on button "Save" at bounding box center [836, 387] width 72 height 19
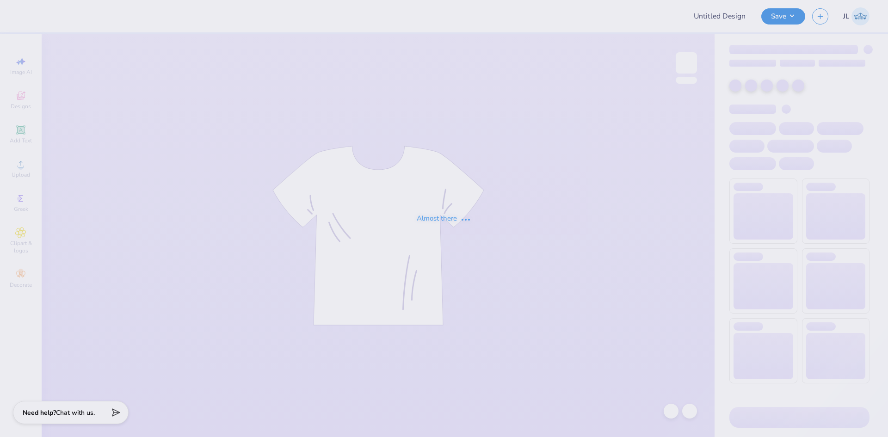
type input "Literacy Week Bear Crewneck 1"
type input "black t shirt"
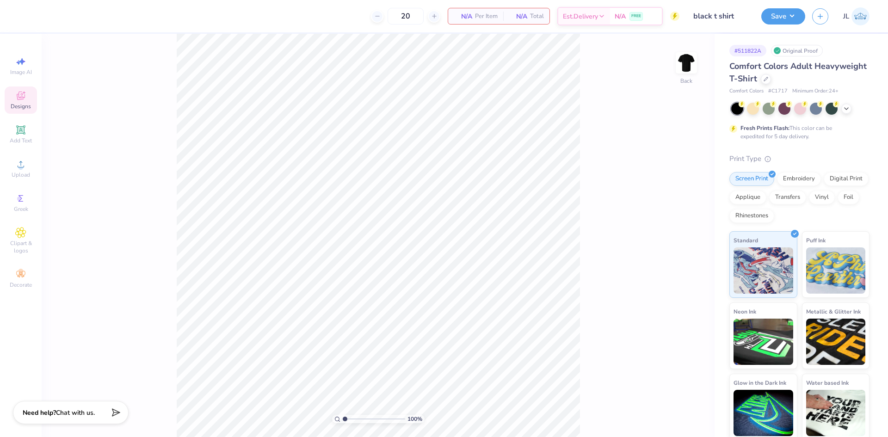
click at [26, 102] on div "Designs" at bounding box center [21, 100] width 32 height 27
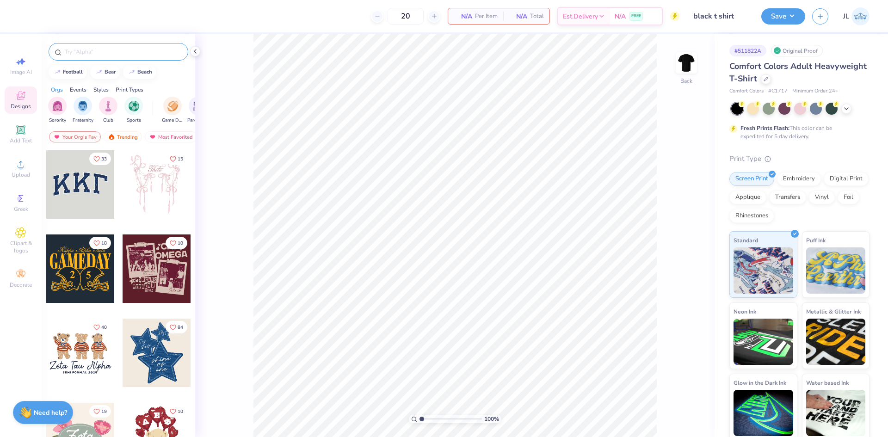
click at [111, 54] on input "text" at bounding box center [123, 51] width 118 height 9
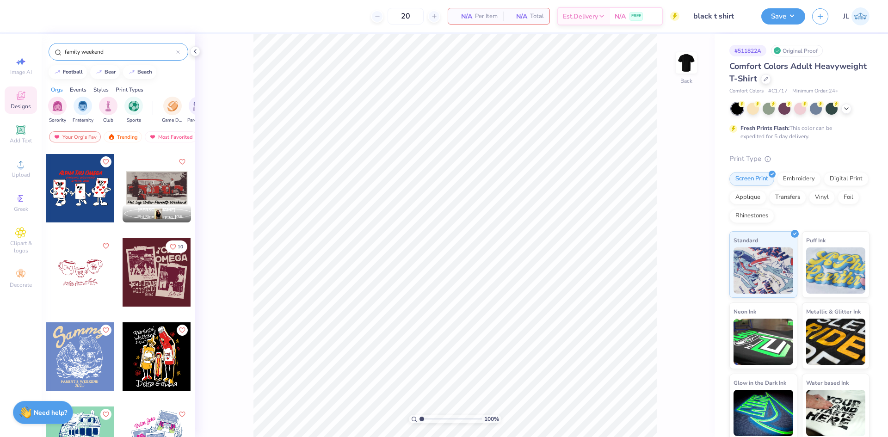
scroll to position [1193, 0]
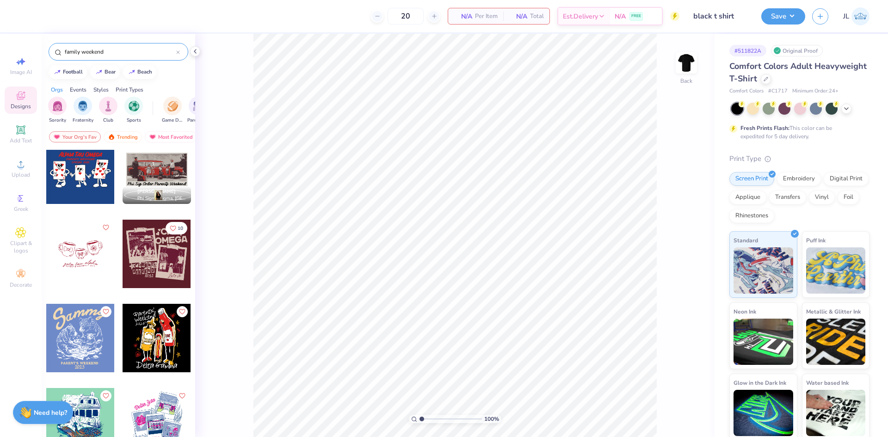
type input "family weekend"
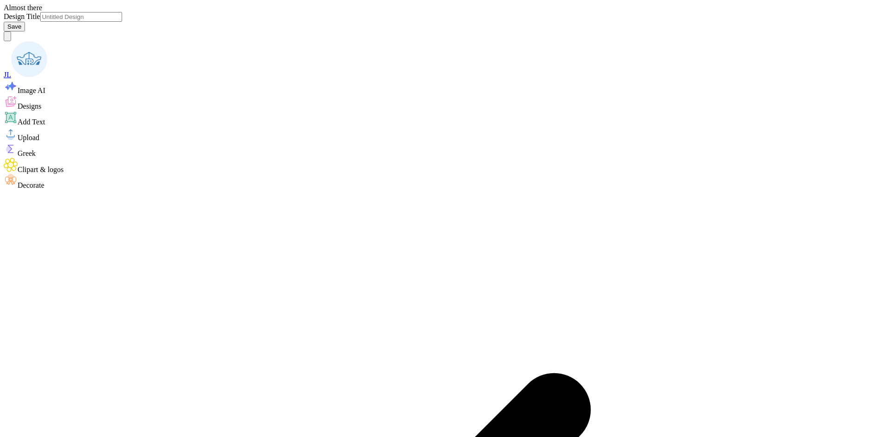
type input "black t shirt"
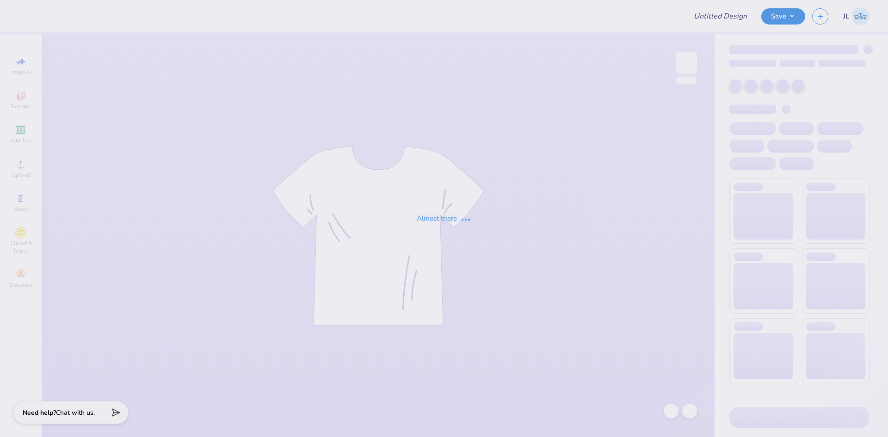
type input "mockneck #6"
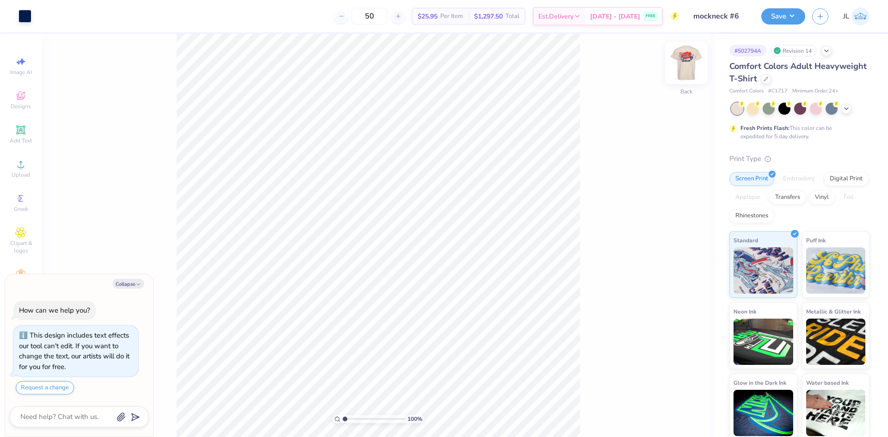
click at [696, 65] on img at bounding box center [686, 62] width 37 height 37
type textarea "x"
click at [456, 251] on li "Download vector" at bounding box center [450, 252] width 73 height 18
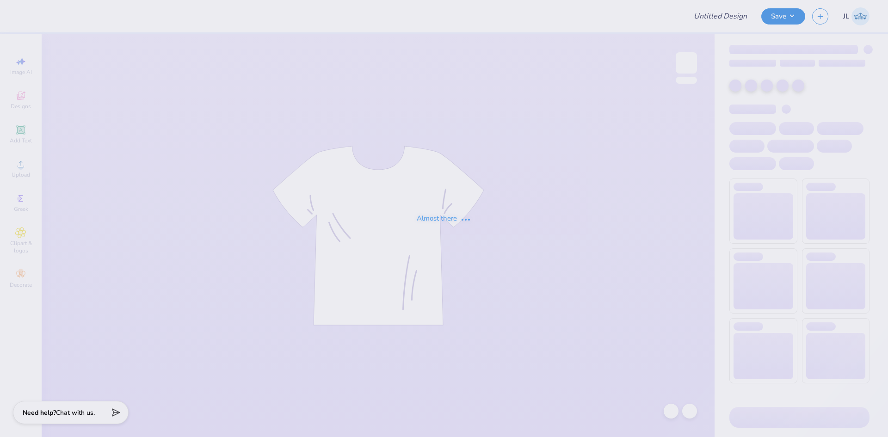
type input "black t shirt"
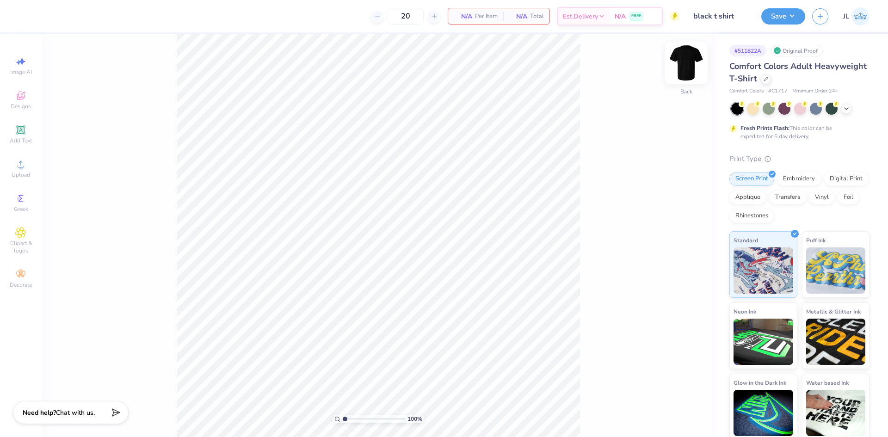
click at [681, 70] on img at bounding box center [686, 62] width 37 height 37
click at [19, 171] on span "Upload" at bounding box center [21, 174] width 19 height 7
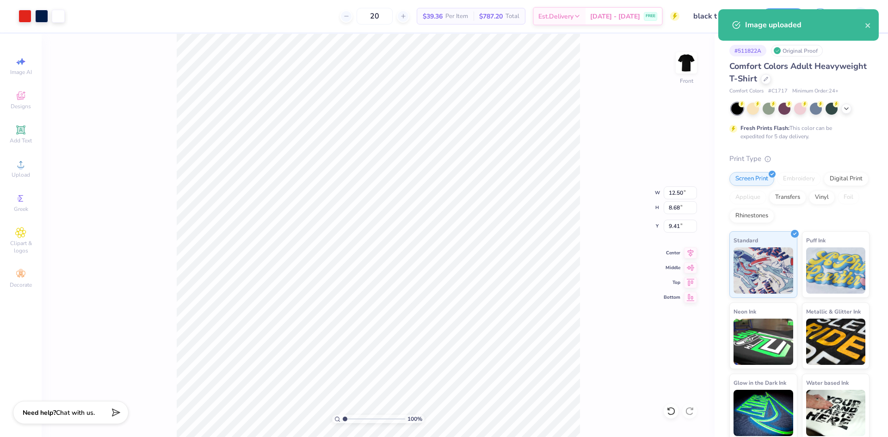
type input "3.00"
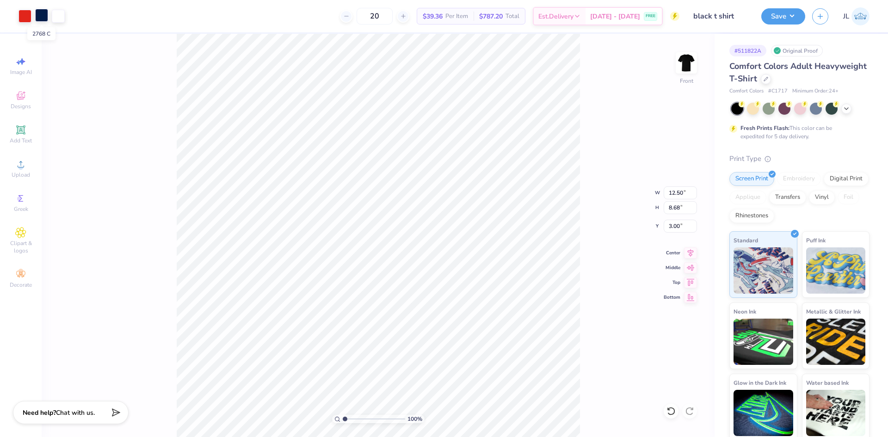
click at [40, 19] on div at bounding box center [41, 15] width 13 height 13
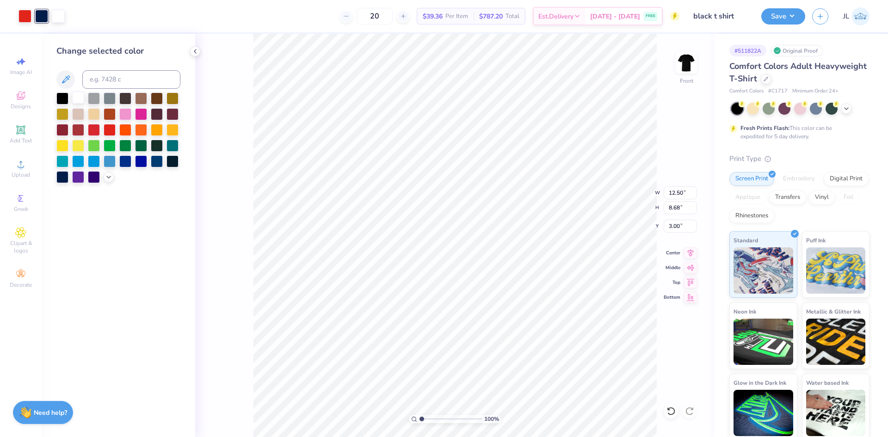
click at [80, 97] on div at bounding box center [78, 98] width 12 height 12
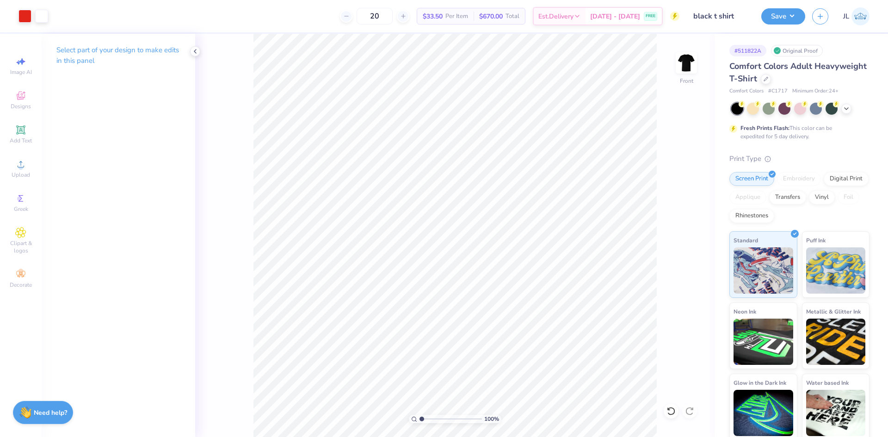
click at [58, 19] on div "20 $33.50 Per Item $670.00 Total Est. Delivery Sep 8 - 11 FREE" at bounding box center [367, 16] width 625 height 32
click at [59, 16] on div at bounding box center [58, 15] width 13 height 13
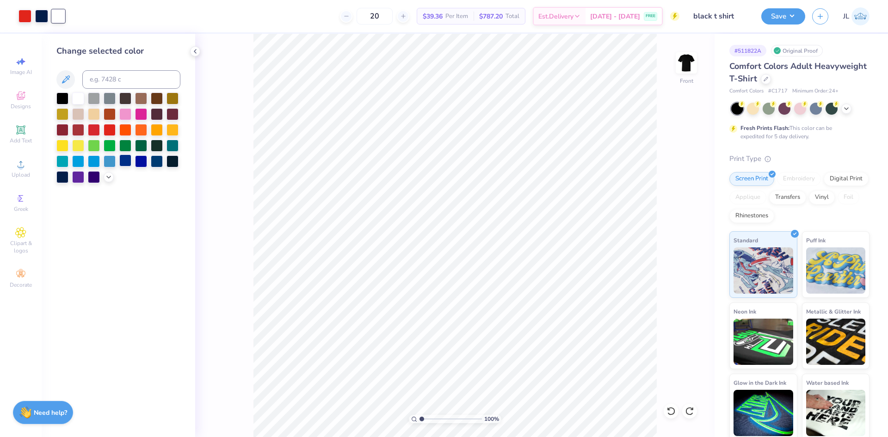
click at [123, 161] on div at bounding box center [125, 161] width 12 height 12
click at [39, 11] on div at bounding box center [41, 15] width 13 height 13
click at [78, 99] on div at bounding box center [78, 98] width 12 height 12
click at [22, 15] on div at bounding box center [25, 15] width 13 height 13
click at [175, 130] on div at bounding box center [173, 129] width 12 height 12
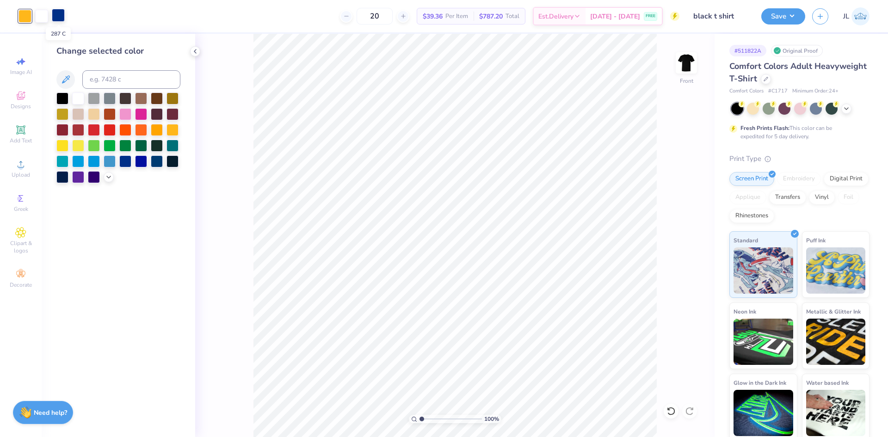
click at [62, 19] on div at bounding box center [58, 15] width 13 height 13
click at [174, 131] on div at bounding box center [173, 129] width 12 height 12
click at [23, 12] on div at bounding box center [25, 16] width 13 height 13
click at [141, 114] on div at bounding box center [141, 113] width 12 height 12
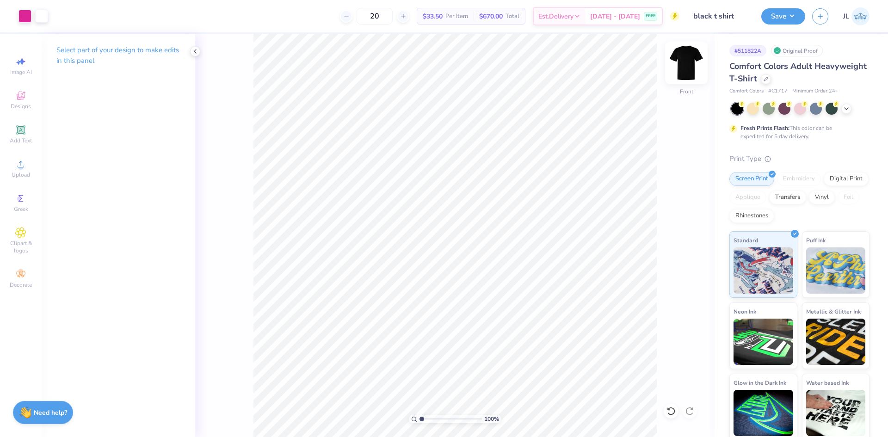
click at [688, 71] on img at bounding box center [686, 62] width 37 height 37
click at [24, 101] on icon at bounding box center [20, 95] width 11 height 11
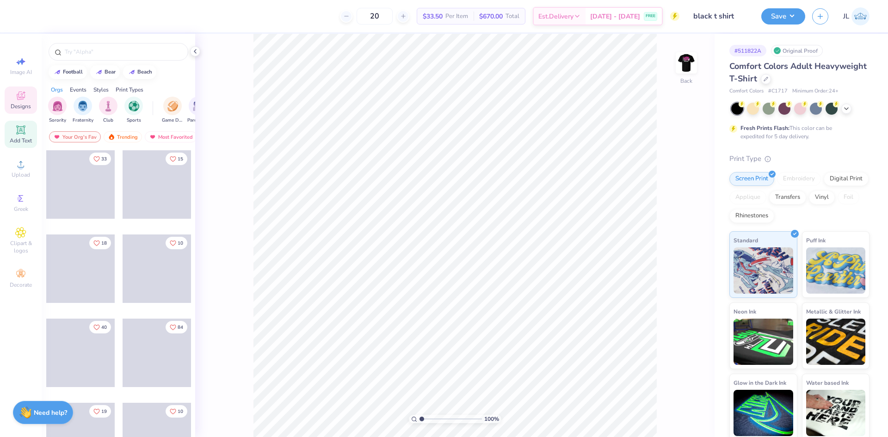
click at [24, 145] on div "Add Text" at bounding box center [21, 134] width 32 height 27
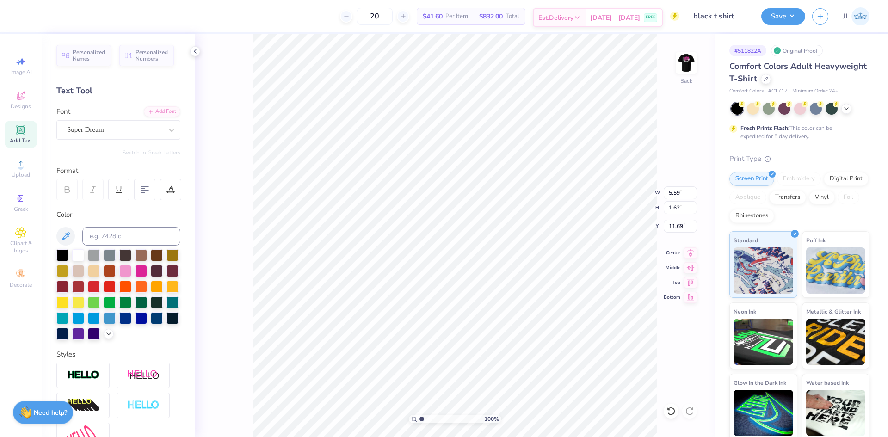
scroll to position [8, 1]
type textarea "c"
type textarea "CHI OMEGA"
type input "11.50"
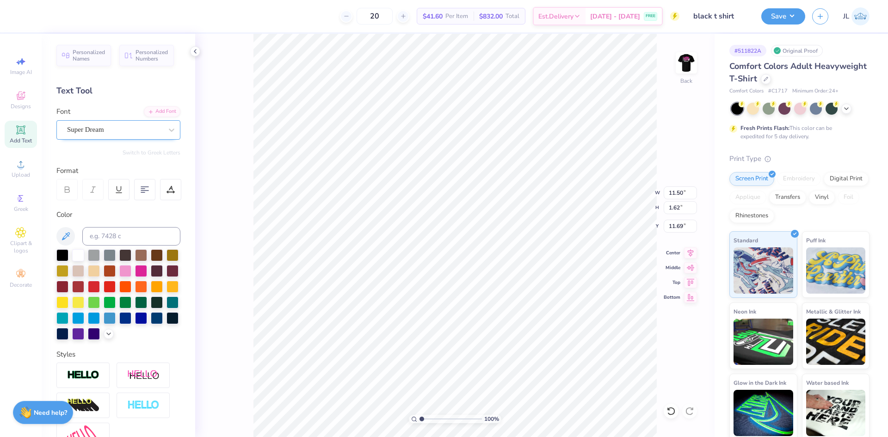
click at [145, 130] on div "Super Dream" at bounding box center [114, 130] width 97 height 14
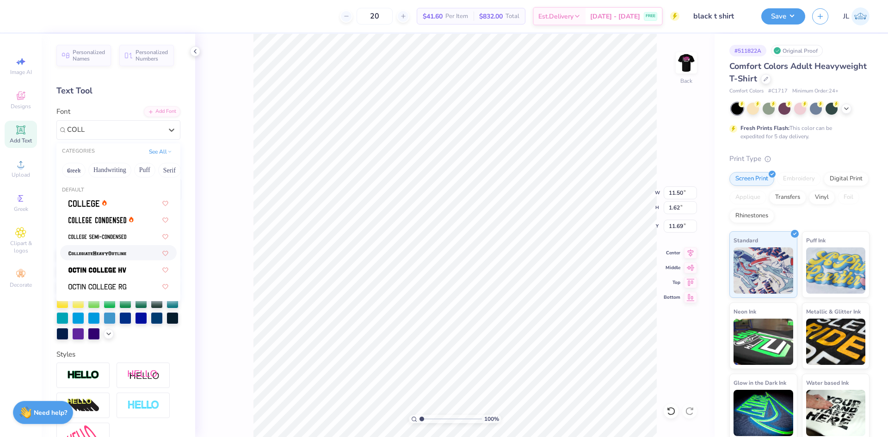
click at [119, 252] on img at bounding box center [97, 253] width 58 height 6
type input "COLL"
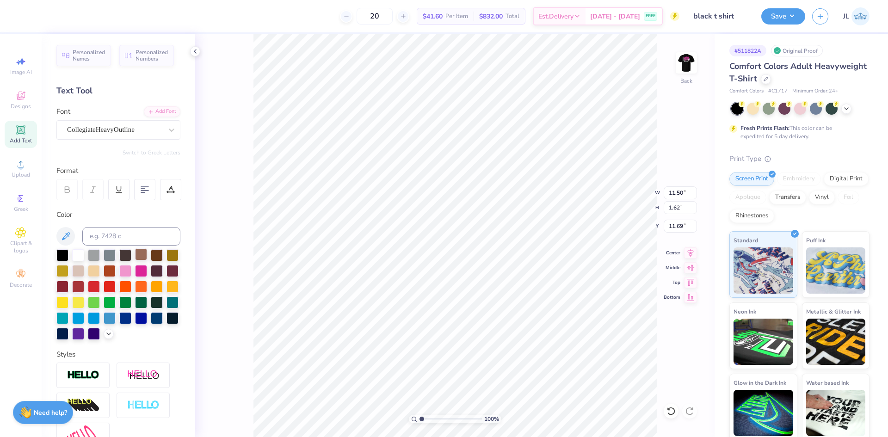
type input "12.11"
type input "1.72"
type input "6.20"
click at [152, 107] on div "Add Font" at bounding box center [162, 110] width 37 height 11
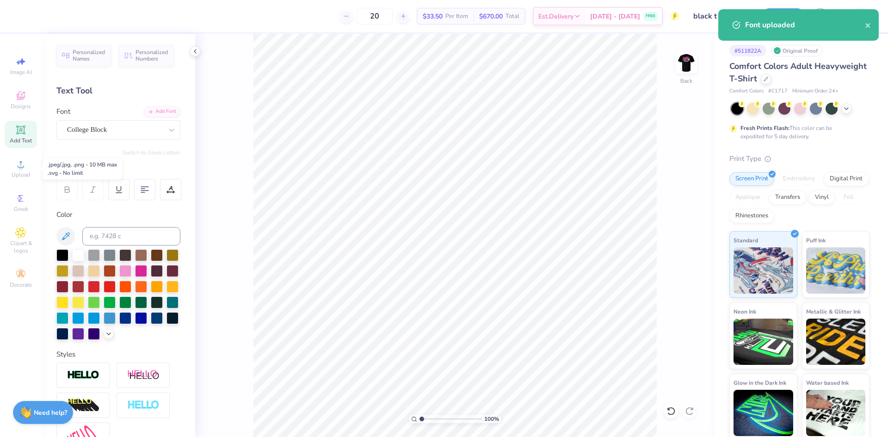
click at [22, 136] on div "Add Text" at bounding box center [21, 134] width 32 height 27
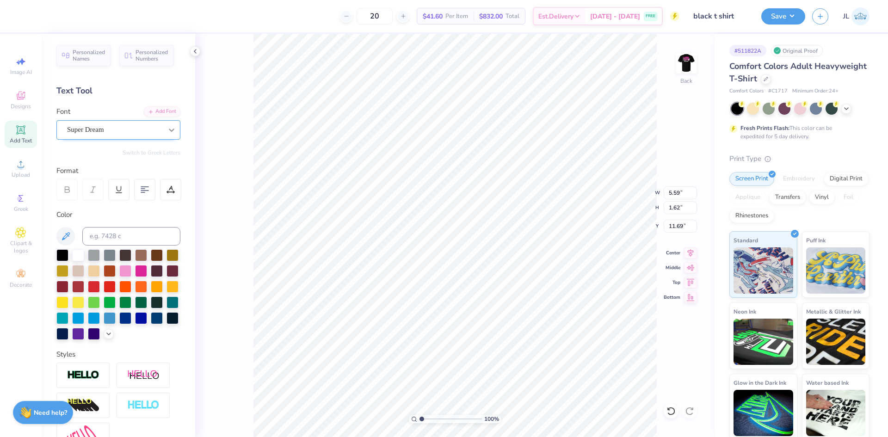
click at [163, 138] on div at bounding box center [171, 130] width 17 height 17
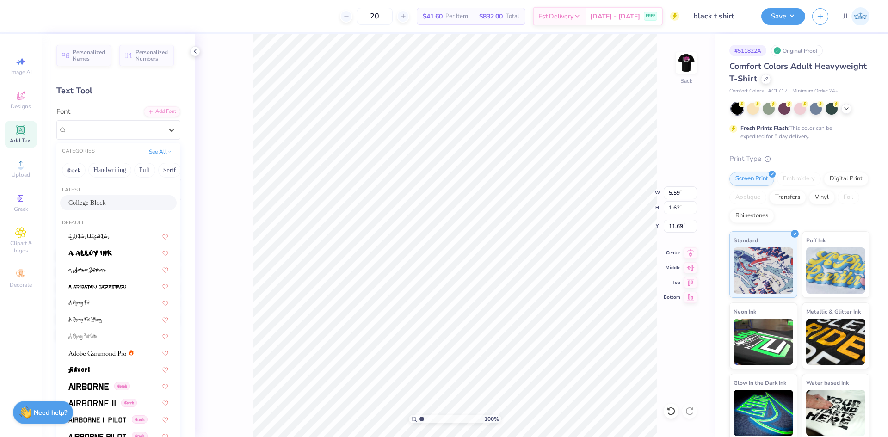
click at [125, 199] on div "College Block" at bounding box center [118, 203] width 100 height 10
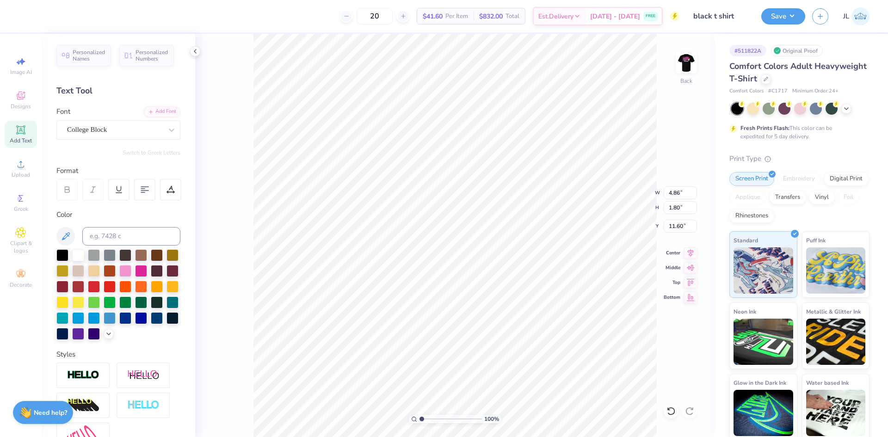
type input "4.86"
type input "1.80"
type input "11.60"
type textarea "CHI OMEGA"
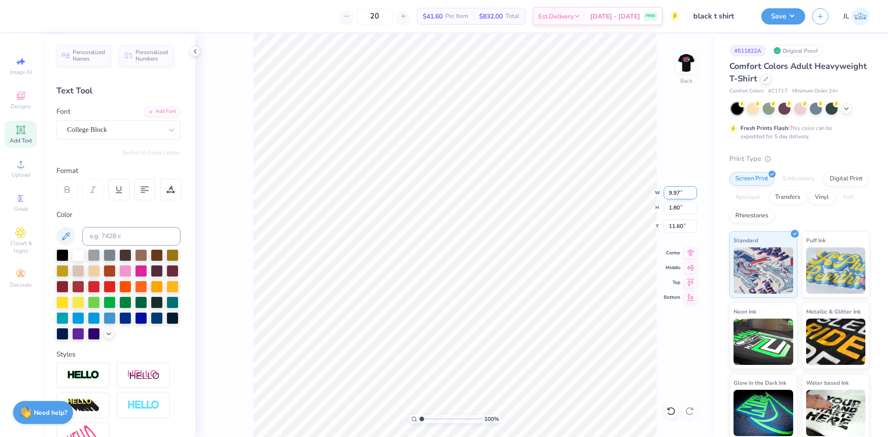
click at [675, 198] on input "9.97" at bounding box center [680, 192] width 33 height 13
type input "12.00"
type input "2.17"
type input "11.41"
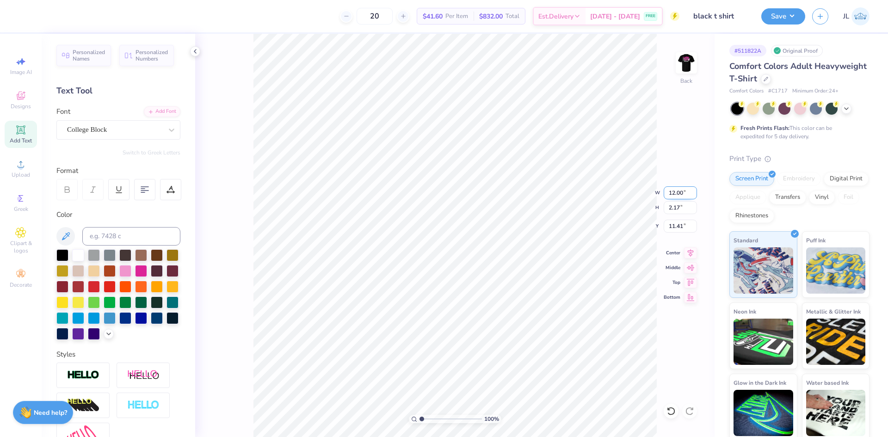
click at [674, 198] on input "12.00" at bounding box center [680, 192] width 33 height 13
type input "9.00"
type input "1.63"
click at [678, 228] on input "11.68" at bounding box center [680, 226] width 33 height 13
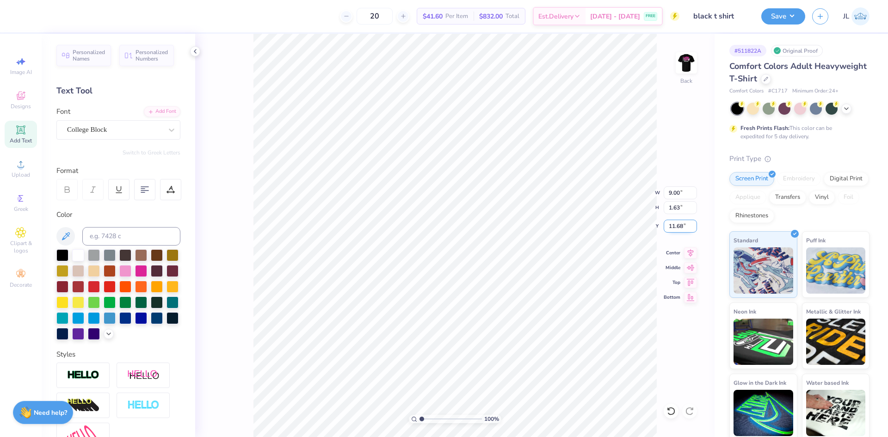
click at [678, 228] on input "11.68" at bounding box center [680, 226] width 33 height 13
type input "3.00"
click at [692, 66] on img at bounding box center [686, 62] width 37 height 37
click at [526, 353] on li "Ungroup" at bounding box center [527, 354] width 73 height 18
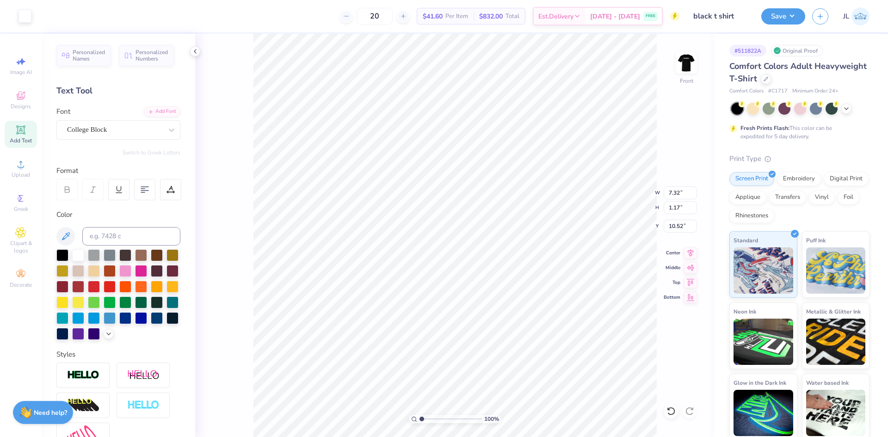
type input "9.56"
type input "7.26"
type input "3.00"
click at [114, 241] on input at bounding box center [131, 236] width 98 height 19
type input "pink"
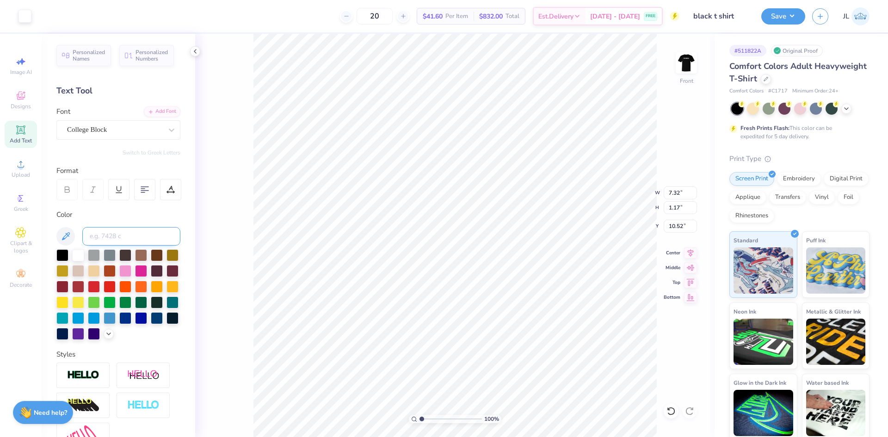
click at [114, 241] on input at bounding box center [131, 236] width 98 height 19
type input "Pink"
click at [147, 275] on div at bounding box center [141, 270] width 12 height 12
type input "10.52"
click at [147, 271] on div at bounding box center [141, 270] width 12 height 12
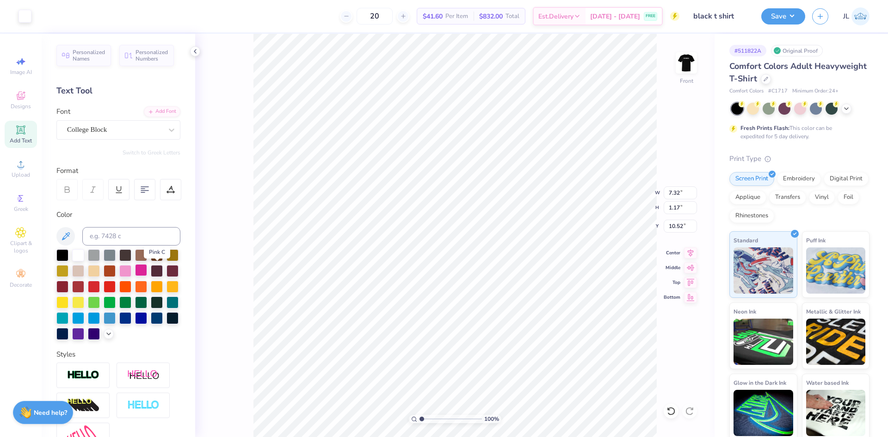
click at [147, 271] on div at bounding box center [141, 270] width 12 height 12
drag, startPoint x: 143, startPoint y: 270, endPoint x: 139, endPoint y: 287, distance: 17.6
click at [131, 270] on div at bounding box center [125, 271] width 12 height 12
click at [116, 289] on div at bounding box center [110, 286] width 12 height 12
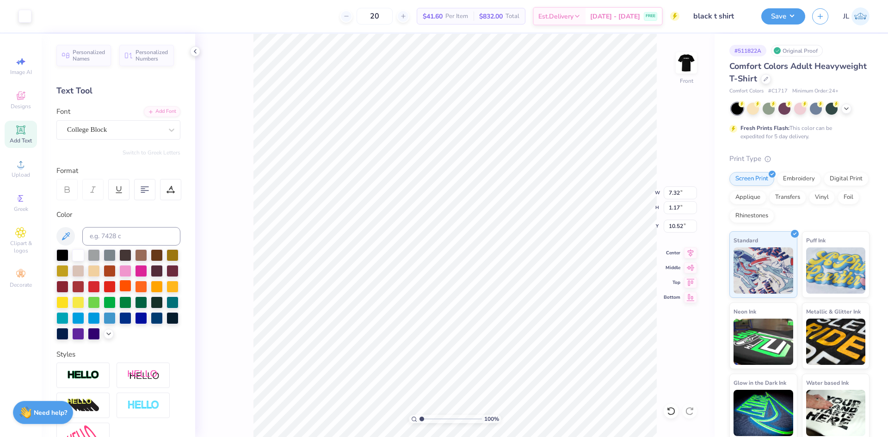
click at [131, 291] on div at bounding box center [125, 286] width 12 height 12
click at [29, 15] on div at bounding box center [25, 15] width 13 height 13
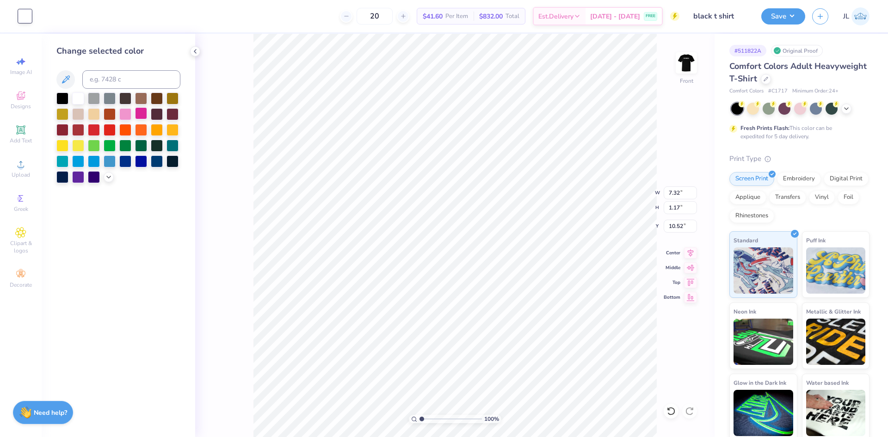
click at [140, 115] on div at bounding box center [141, 113] width 12 height 12
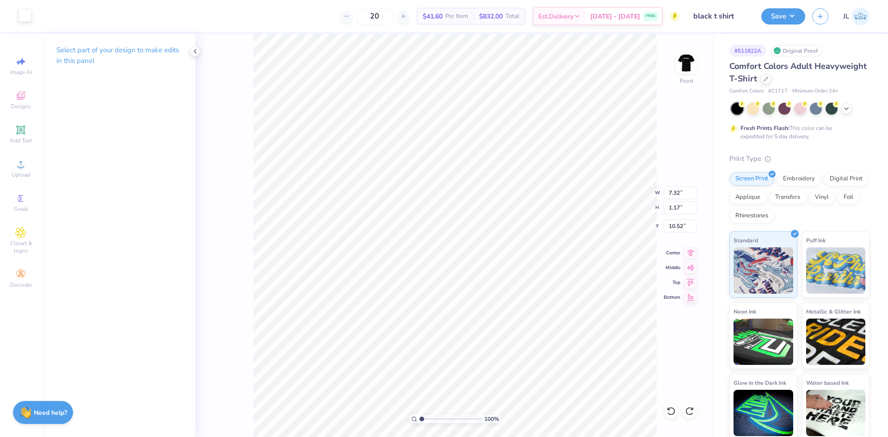
click at [25, 10] on div at bounding box center [25, 15] width 13 height 13
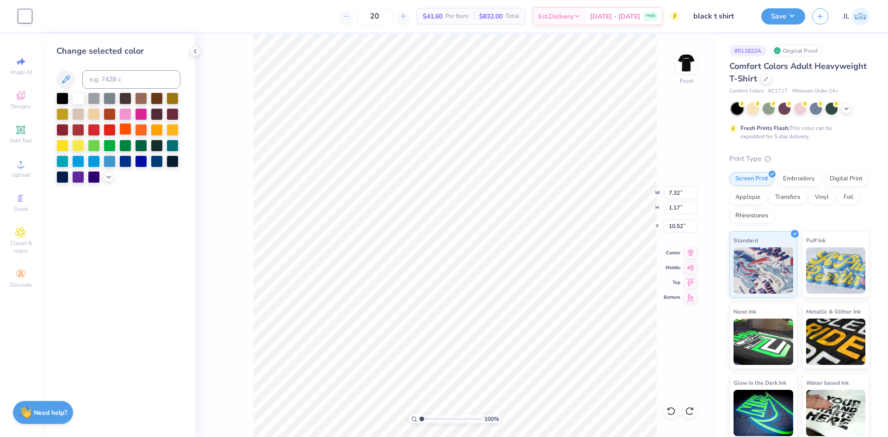
click at [122, 127] on div at bounding box center [125, 129] width 12 height 12
click at [108, 143] on div at bounding box center [110, 145] width 12 height 12
click at [119, 144] on div at bounding box center [125, 145] width 12 height 12
click at [142, 113] on div at bounding box center [141, 113] width 12 height 12
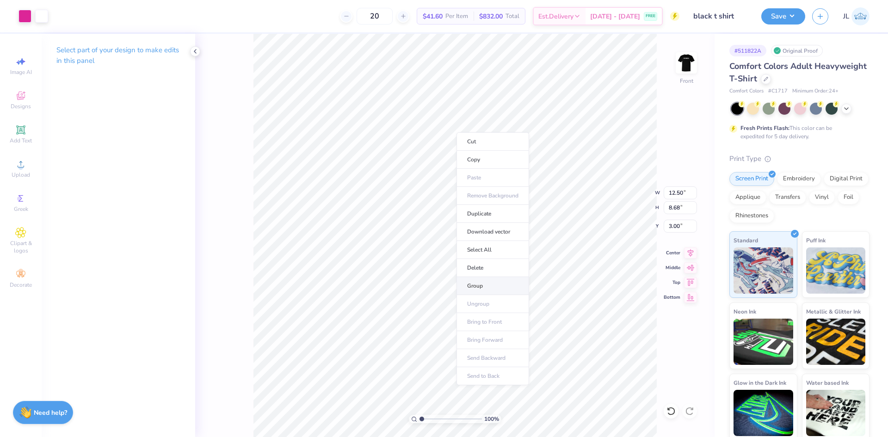
click at [504, 285] on li "Group" at bounding box center [493, 286] width 73 height 18
click at [682, 58] on img at bounding box center [686, 62] width 37 height 37
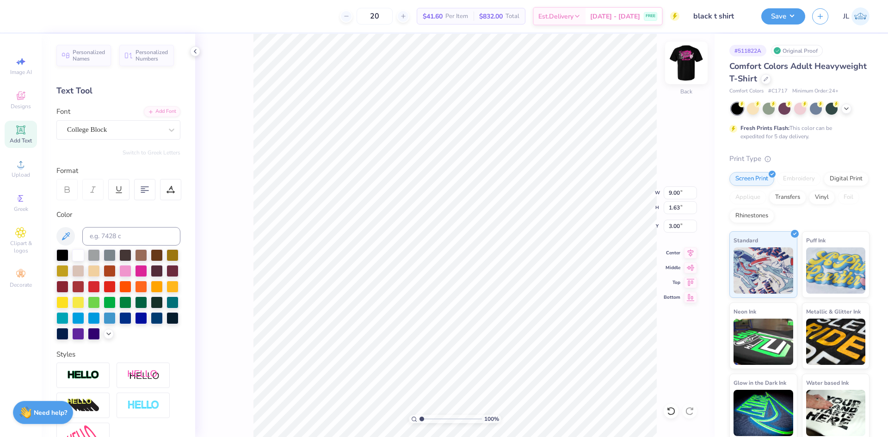
click at [680, 66] on img at bounding box center [686, 62] width 37 height 37
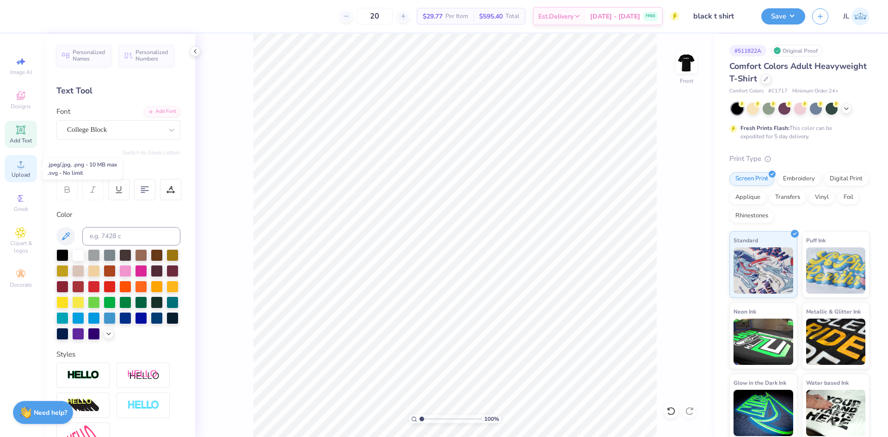
click at [23, 173] on span "Upload" at bounding box center [21, 174] width 19 height 7
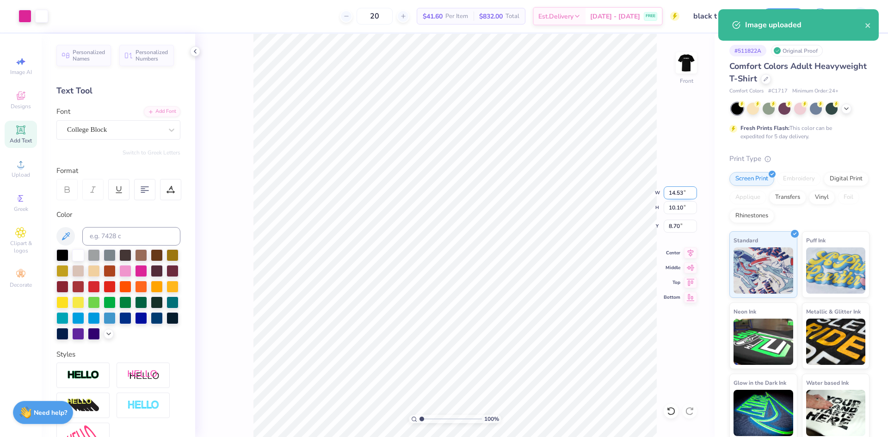
click at [676, 196] on input "14.53" at bounding box center [680, 192] width 33 height 13
type input "12.00"
type input "8.34"
type input "9.58"
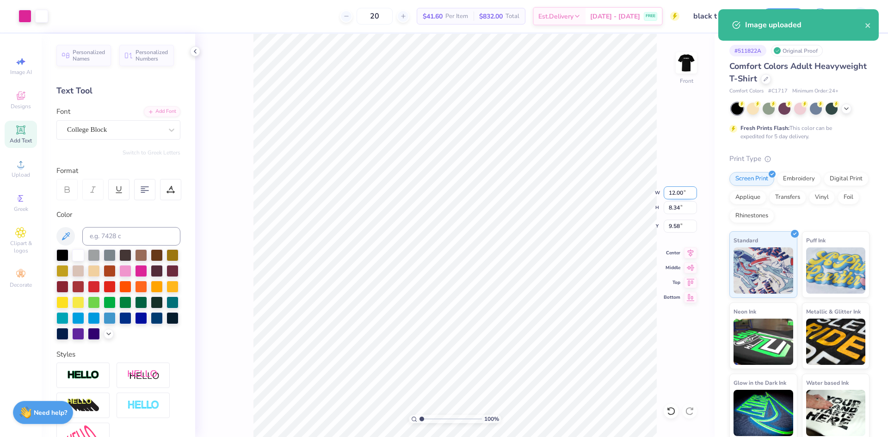
click at [676, 196] on input "12.00" at bounding box center [680, 192] width 33 height 13
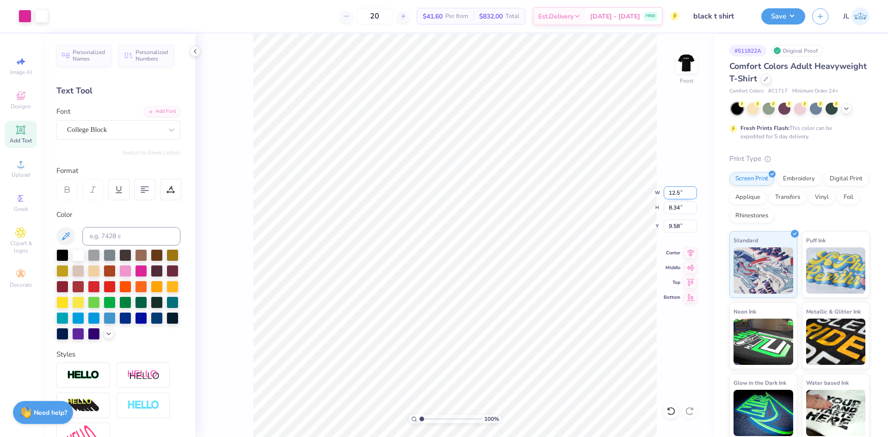
type input "12.50"
type input "8.68"
click at [673, 228] on input "9.41" at bounding box center [680, 226] width 33 height 13
type input "3.00"
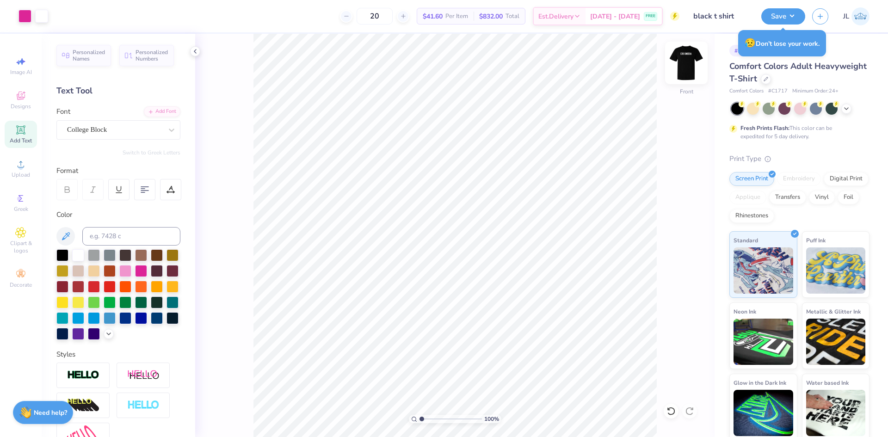
click at [681, 61] on img at bounding box center [686, 62] width 37 height 37
click at [196, 53] on icon at bounding box center [195, 51] width 7 height 7
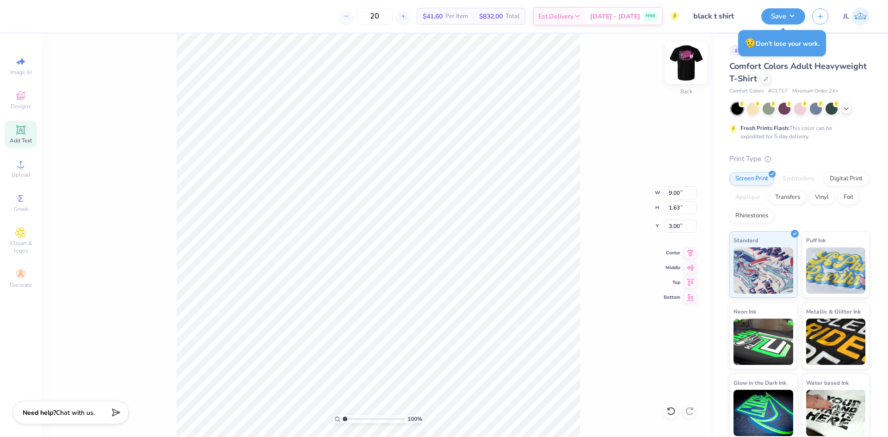
click at [691, 68] on img at bounding box center [686, 62] width 37 height 37
click at [689, 66] on img at bounding box center [686, 62] width 37 height 37
click at [864, 56] on div "# 511822A Original Proof Comfort Colors Adult Heavyweight T-Shirt Comfort Color…" at bounding box center [801, 237] width 173 height 407
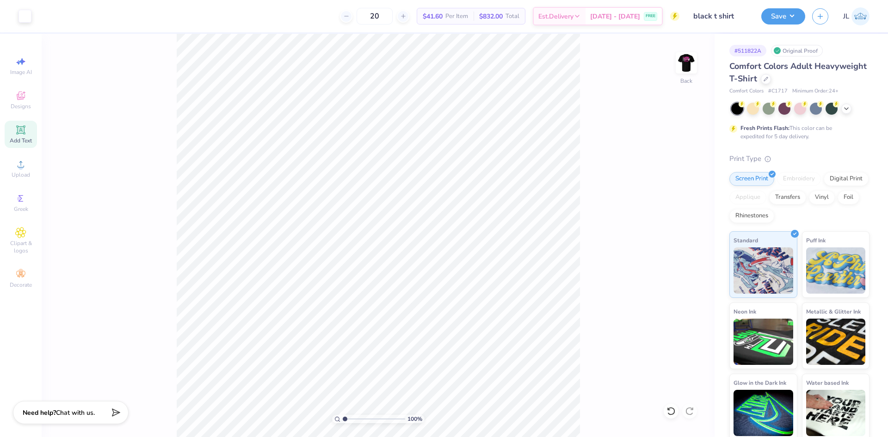
click at [320, 13] on div "20 $41.60 Per Item $832.00 Total Est. Delivery Sep 8 - 11 FREE" at bounding box center [358, 16] width 641 height 32
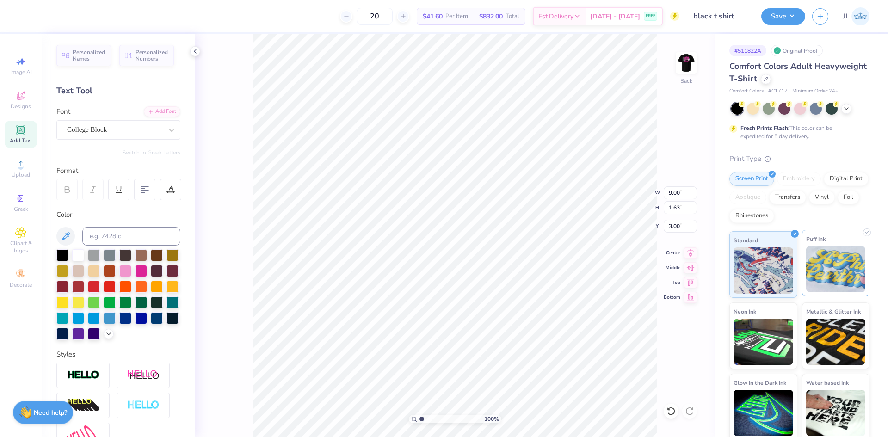
click at [687, 58] on img at bounding box center [686, 63] width 19 height 19
click at [194, 49] on icon at bounding box center [195, 51] width 7 height 7
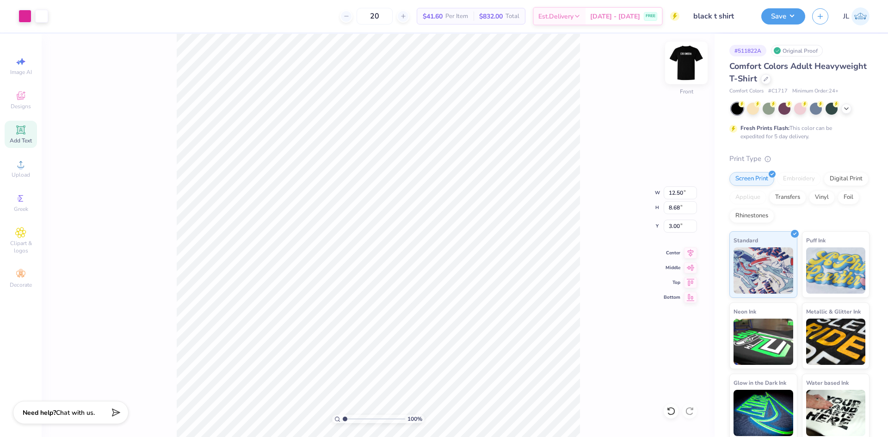
click at [682, 55] on img at bounding box center [686, 62] width 37 height 37
click at [682, 74] on img at bounding box center [686, 62] width 37 height 37
click at [684, 65] on img at bounding box center [686, 62] width 37 height 37
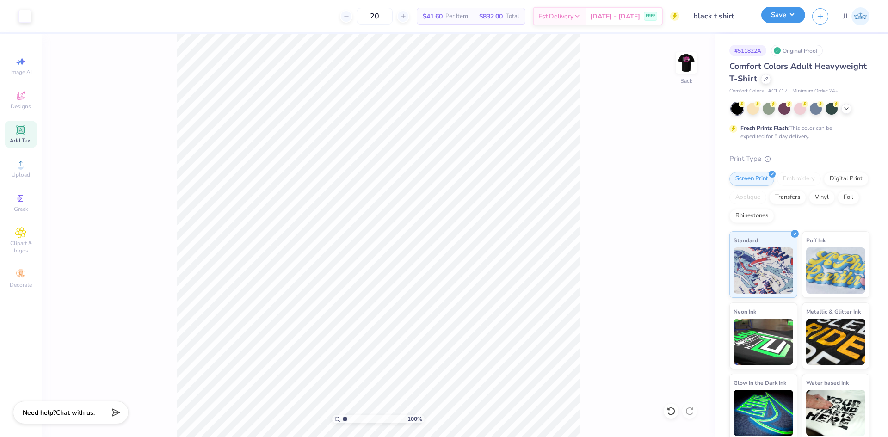
click at [786, 12] on button "Save" at bounding box center [783, 15] width 44 height 16
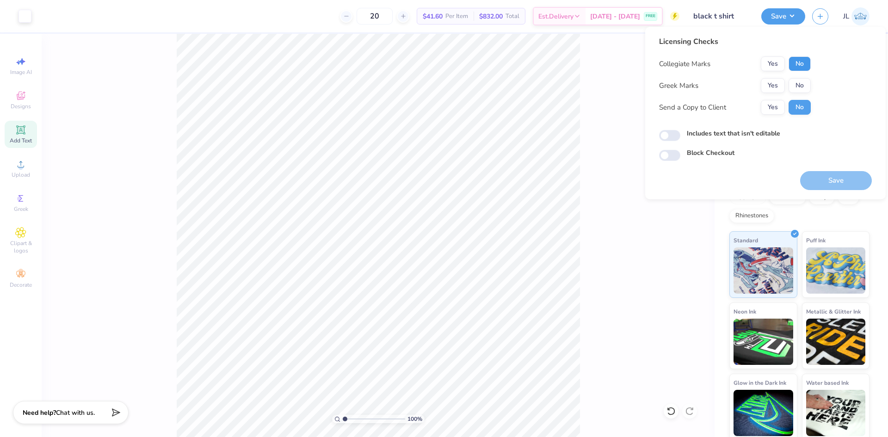
click at [805, 68] on button "No" at bounding box center [800, 63] width 22 height 15
click at [778, 87] on button "Yes" at bounding box center [773, 85] width 24 height 15
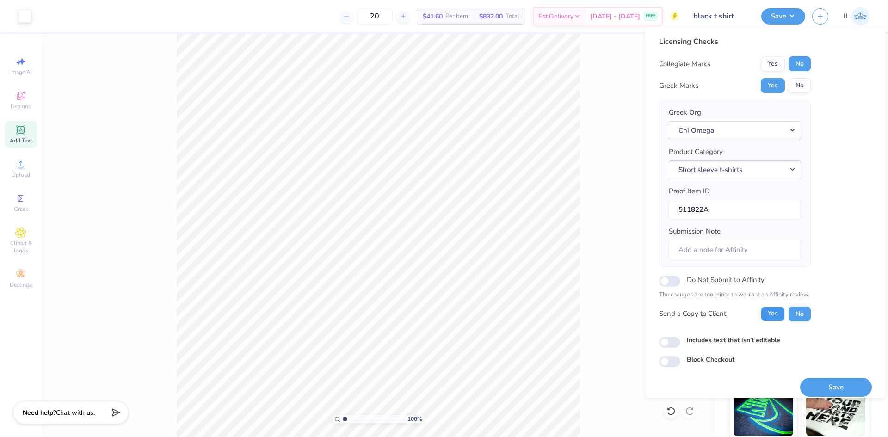
click at [777, 312] on button "Yes" at bounding box center [773, 314] width 24 height 15
click at [826, 386] on button "Save" at bounding box center [836, 387] width 72 height 19
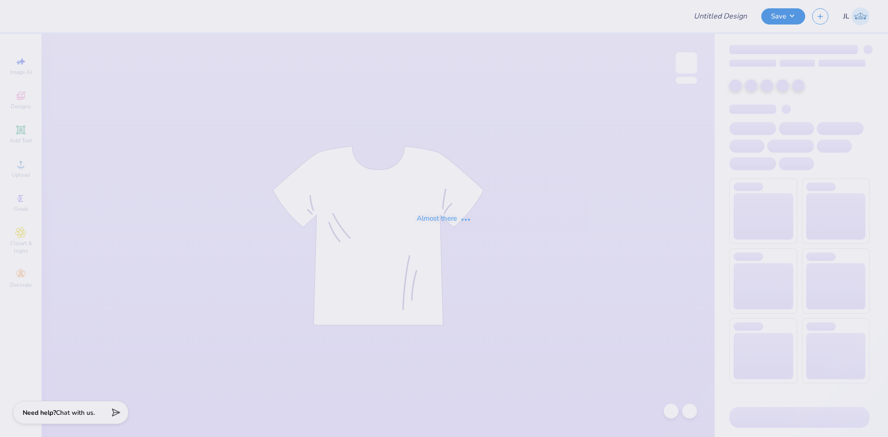
type input "[PERSON_NAME] : [GEOGRAPHIC_DATA]"
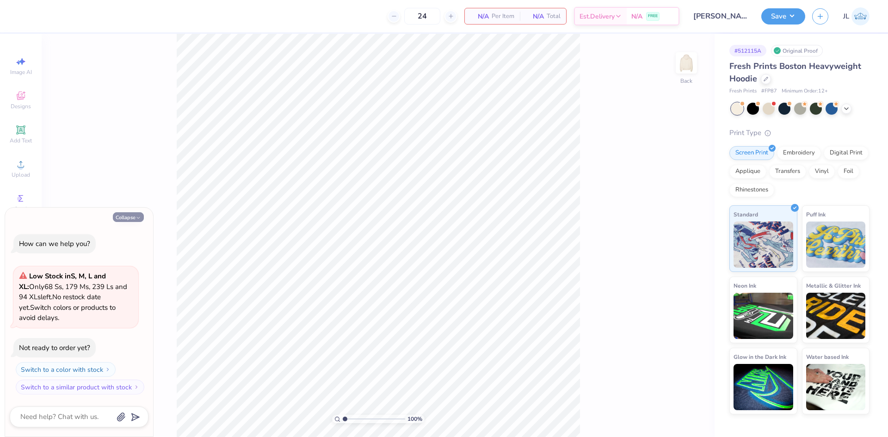
click at [136, 219] on icon "button" at bounding box center [139, 218] width 6 height 6
type textarea "x"
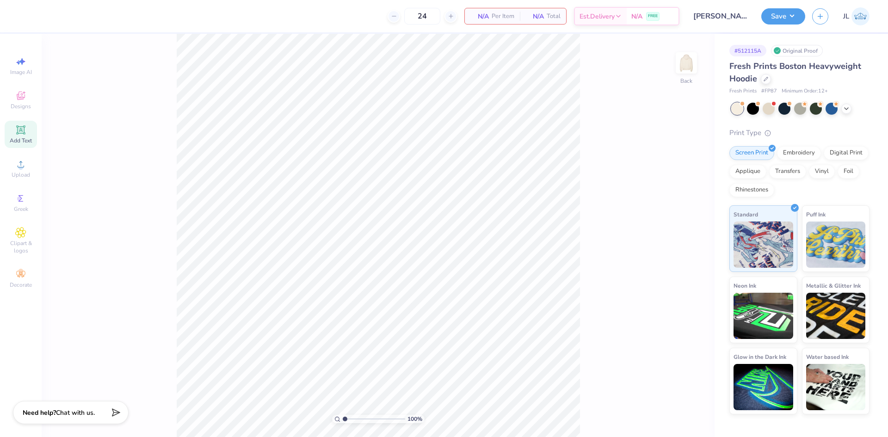
click at [32, 138] on div "Add Text" at bounding box center [21, 134] width 32 height 27
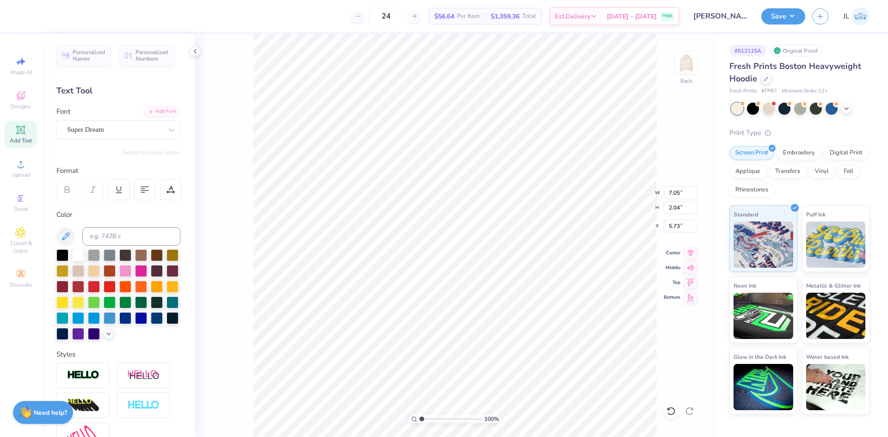
scroll to position [8, 1]
type textarea "THETA"
type input "8.59"
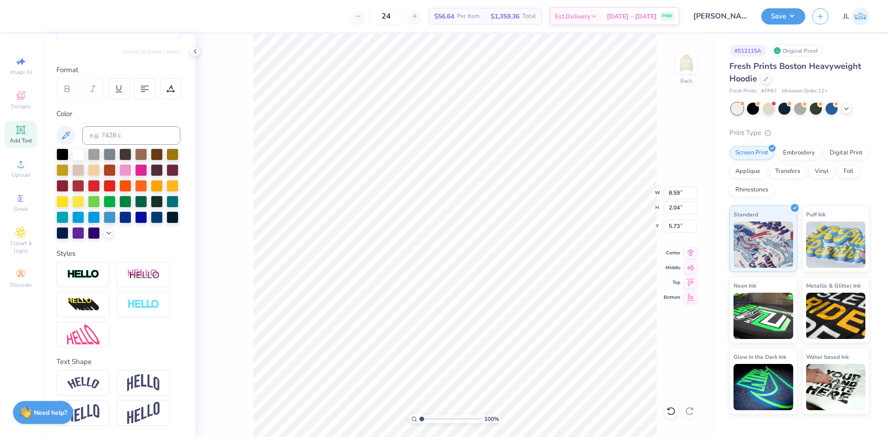
scroll to position [8, 1]
type textarea "TETA"
type input "6.66"
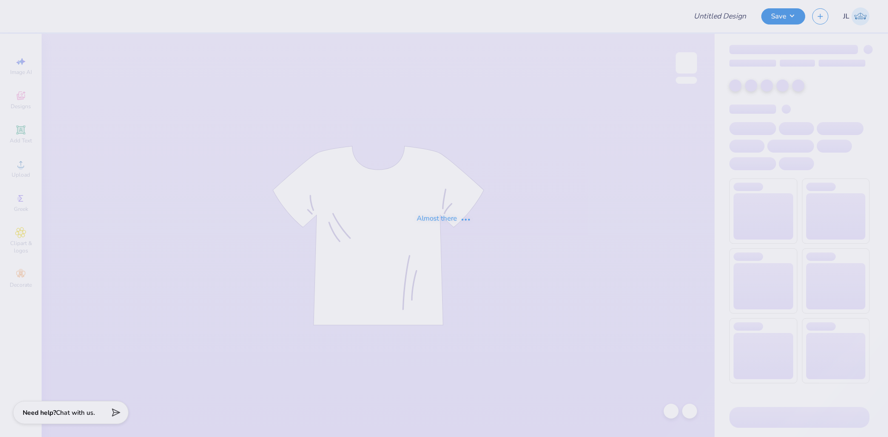
type input "[PERSON_NAME] : [GEOGRAPHIC_DATA]"
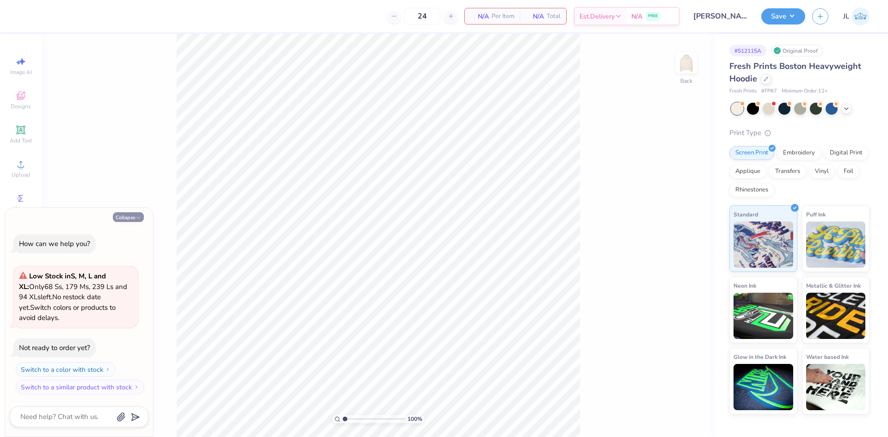
click at [126, 219] on button "Collapse" at bounding box center [128, 217] width 31 height 10
type textarea "x"
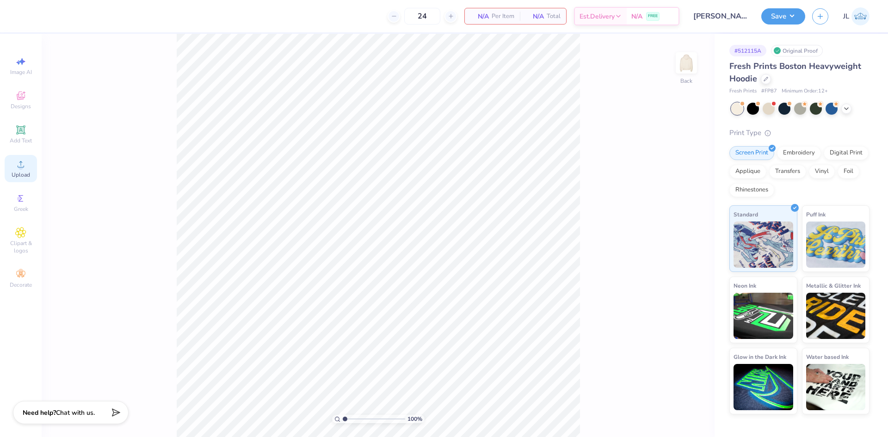
click at [25, 175] on span "Upload" at bounding box center [21, 174] width 19 height 7
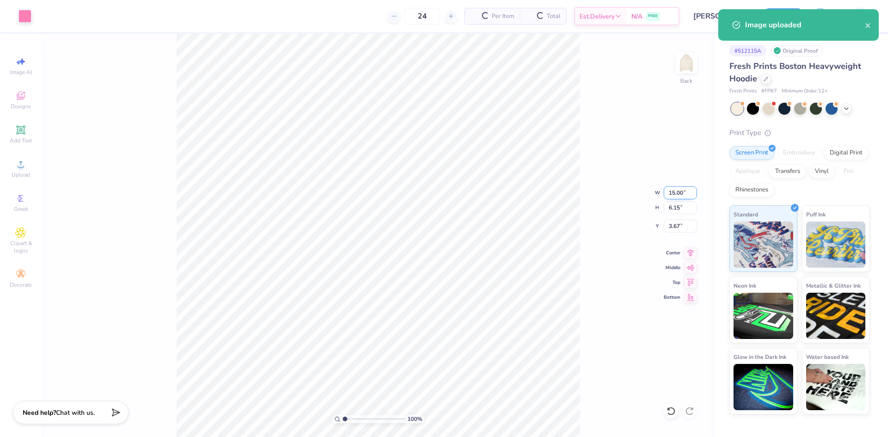
click at [671, 190] on input "15.00" at bounding box center [680, 192] width 33 height 13
type input "12.00"
type input "4.92"
type input "4.29"
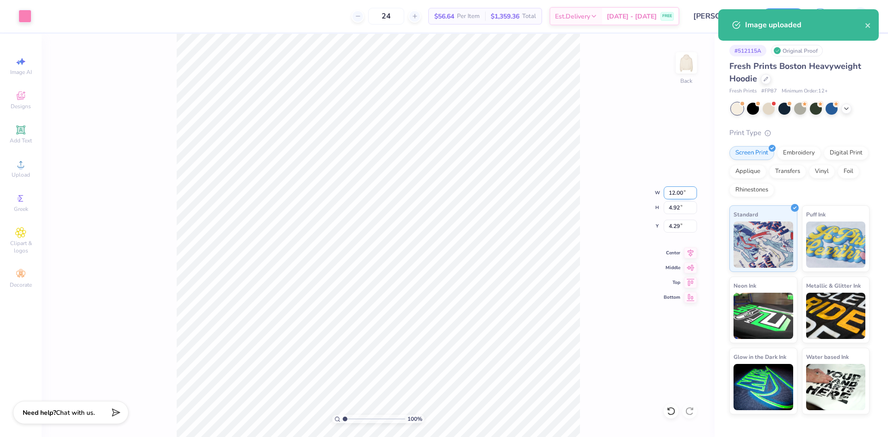
click at [668, 191] on input "12.00" at bounding box center [680, 192] width 33 height 13
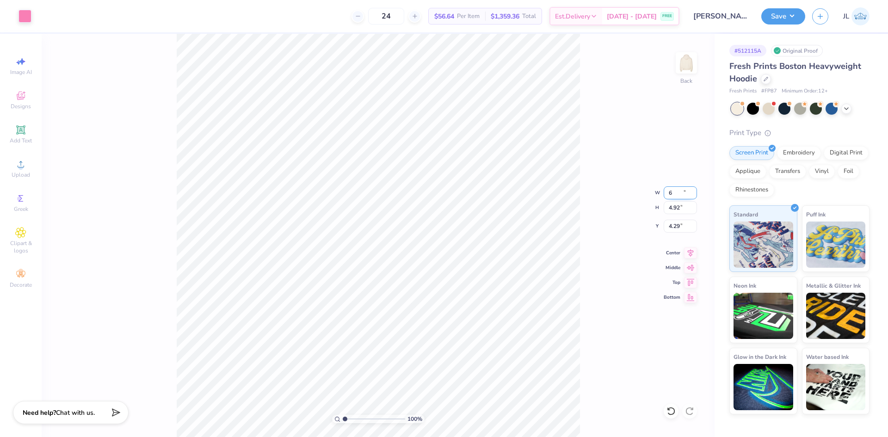
type input "6.00"
type input "2.46"
click at [678, 231] on input "5.52" at bounding box center [680, 226] width 33 height 13
type input "3.00"
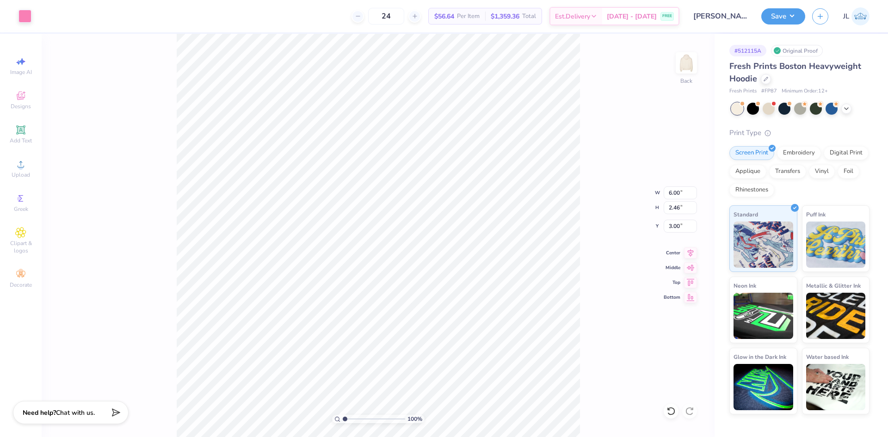
click at [596, 214] on div "100 % Back W 6.00 6.00 " H 2.46 2.46 " Y 3.00 3.00 " Center Middle Top Bottom" at bounding box center [378, 235] width 673 height 403
click at [677, 195] on input "6.00" at bounding box center [680, 192] width 33 height 13
type input "5.00"
type input "2.05"
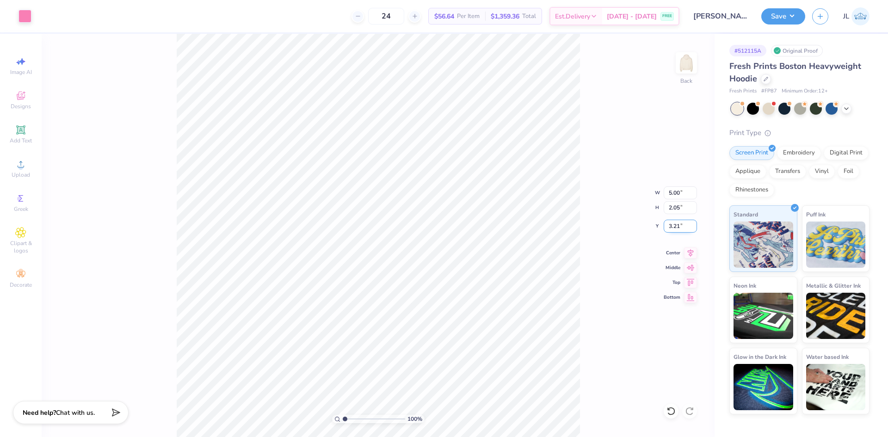
click at [676, 229] on input "3.21" at bounding box center [680, 226] width 33 height 13
type input "3.00"
drag, startPoint x: 693, startPoint y: 255, endPoint x: 670, endPoint y: 254, distance: 22.3
click at [692, 255] on icon at bounding box center [690, 251] width 13 height 11
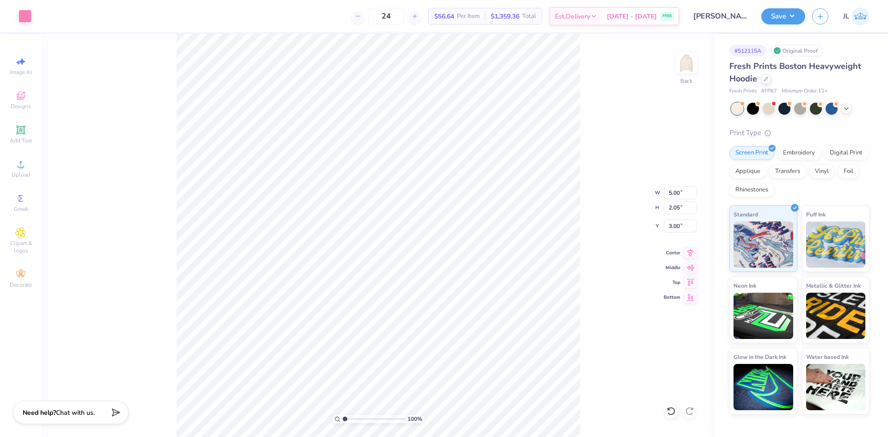
click at [347, 10] on div "24 $56.64 Per Item $1,359.36 Total Est. Delivery [DATE] - [DATE] FREE" at bounding box center [358, 16] width 641 height 32
click at [795, 14] on button "Save" at bounding box center [783, 15] width 44 height 16
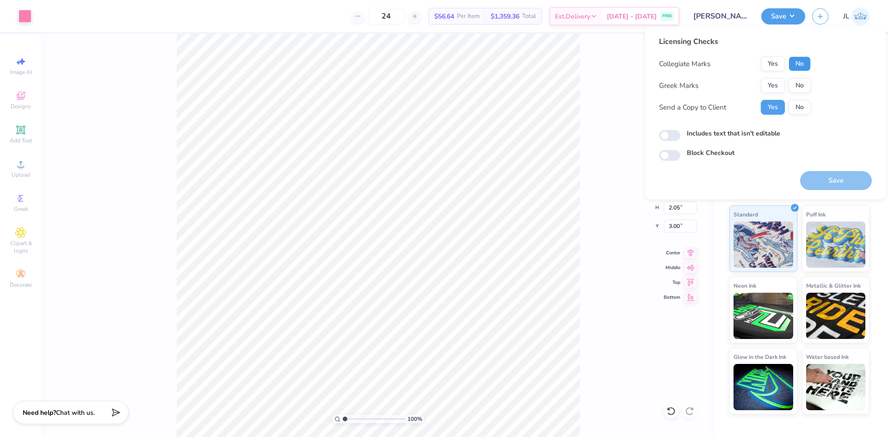
click at [798, 65] on button "No" at bounding box center [800, 63] width 22 height 15
click at [777, 82] on button "Yes" at bounding box center [773, 85] width 24 height 15
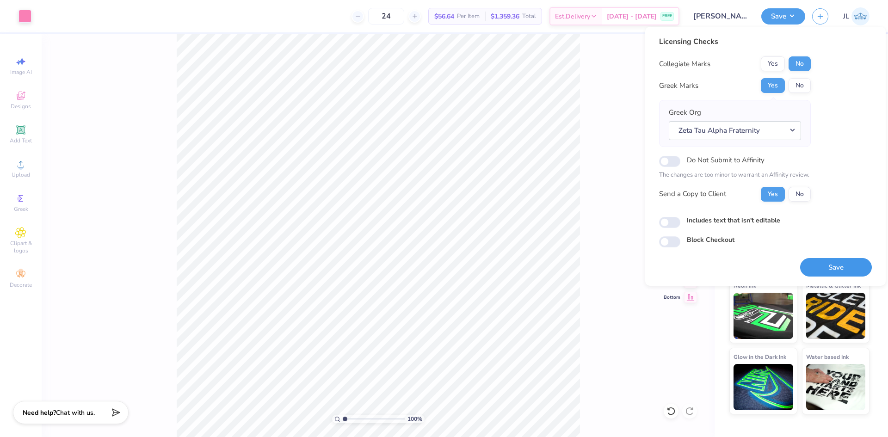
click at [829, 261] on button "Save" at bounding box center [836, 267] width 72 height 19
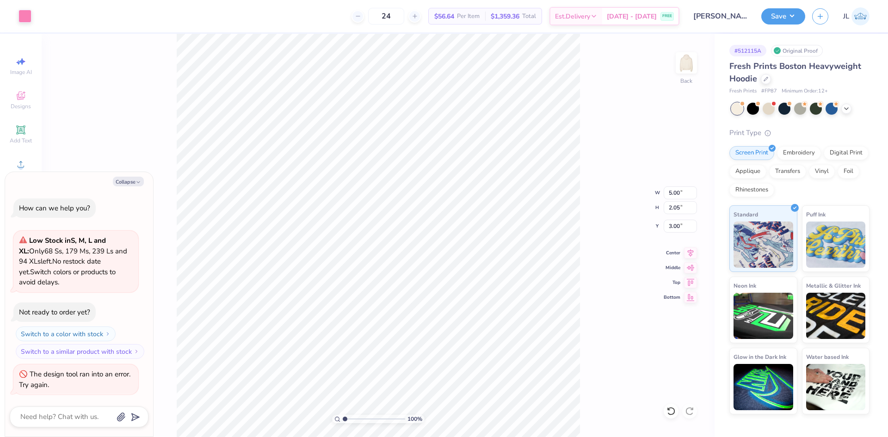
type textarea "x"
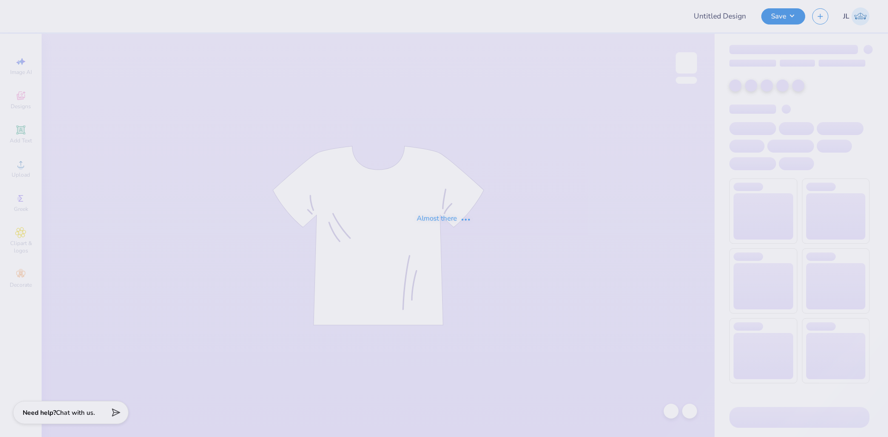
type input "[PERSON_NAME] : [GEOGRAPHIC_DATA]"
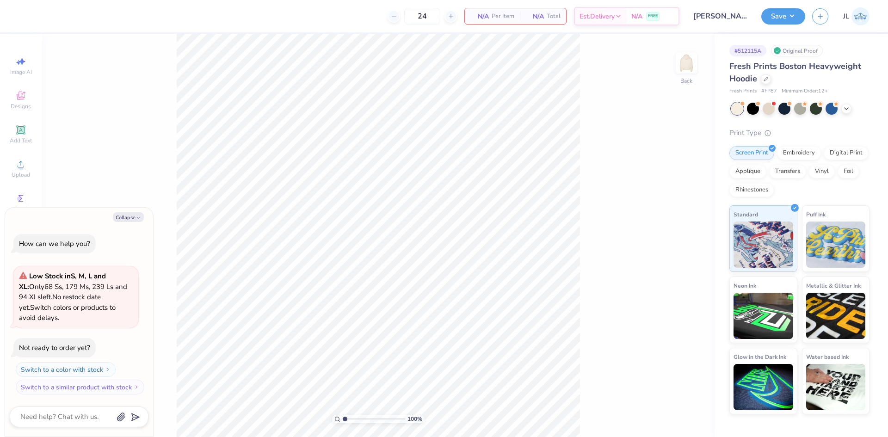
click at [125, 212] on div "Collapse" at bounding box center [79, 217] width 139 height 10
click at [127, 217] on button "Collapse" at bounding box center [128, 217] width 31 height 10
type textarea "x"
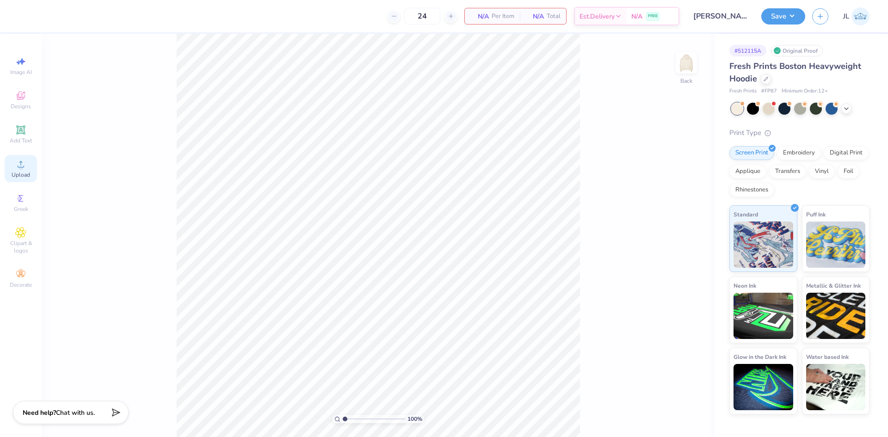
click at [31, 175] on div "Upload" at bounding box center [21, 168] width 32 height 27
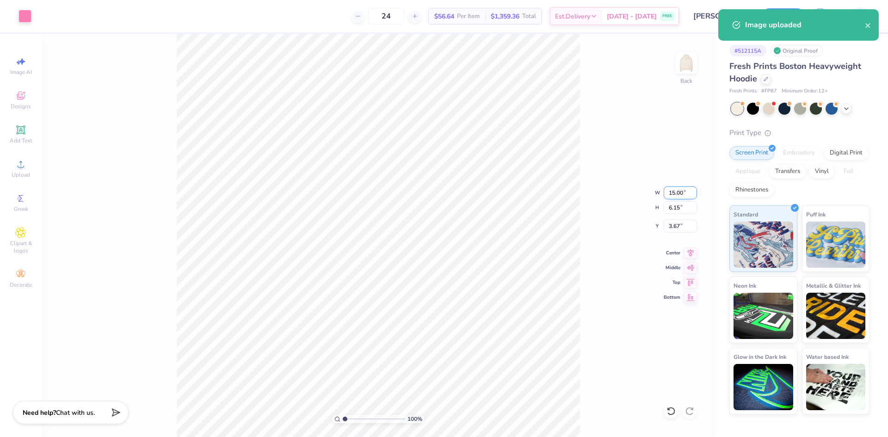
click at [677, 190] on input "15.00" at bounding box center [680, 192] width 33 height 13
type input "5.00"
type input "2.05"
click at [674, 225] on input "5.72" at bounding box center [680, 226] width 33 height 13
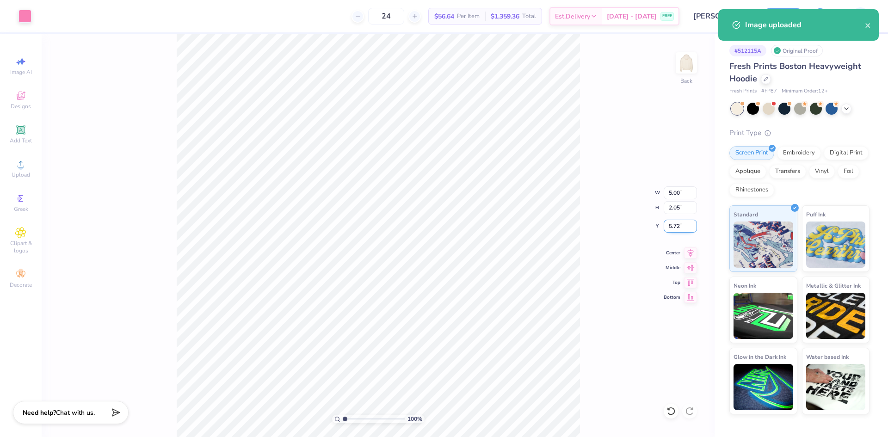
click at [674, 225] on input "5.72" at bounding box center [680, 226] width 33 height 13
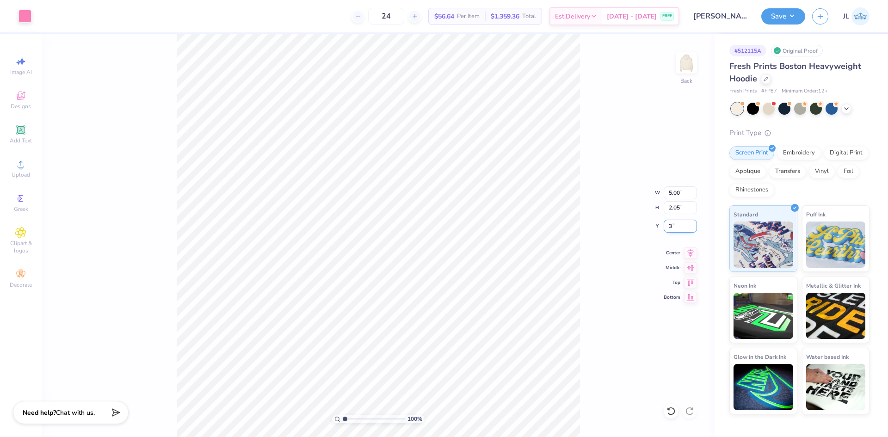
type input "3.00"
click at [692, 254] on icon at bounding box center [690, 251] width 13 height 11
click at [776, 20] on button "Save" at bounding box center [783, 15] width 44 height 16
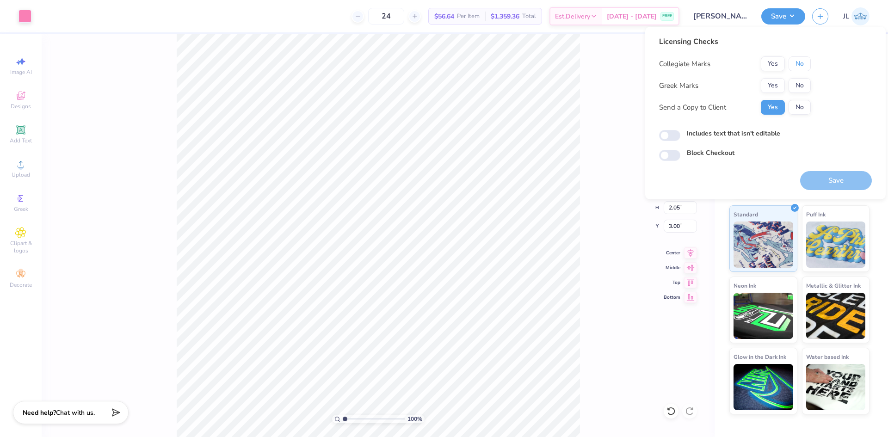
drag, startPoint x: 798, startPoint y: 60, endPoint x: 777, endPoint y: 74, distance: 24.9
click at [798, 60] on button "No" at bounding box center [800, 63] width 22 height 15
click at [769, 79] on button "Yes" at bounding box center [773, 85] width 24 height 15
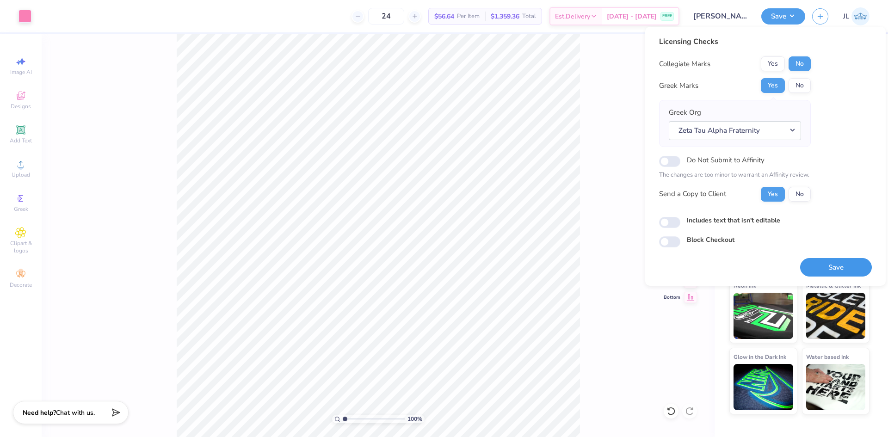
click at [839, 268] on button "Save" at bounding box center [836, 267] width 72 height 19
